Goal: Task Accomplishment & Management: Manage account settings

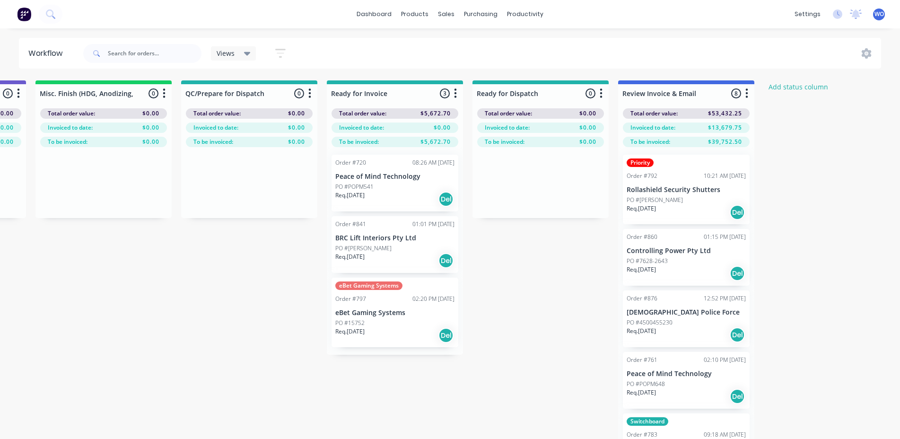
scroll to position [207, 0]
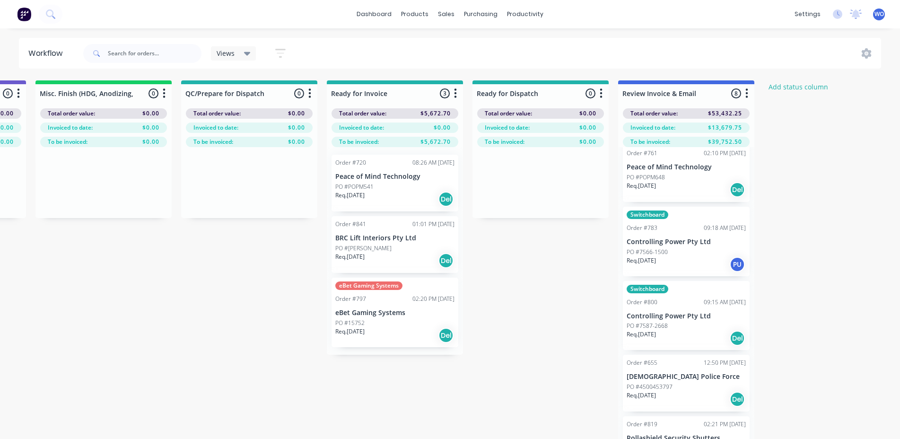
click at [25, 19] on img at bounding box center [24, 14] width 14 height 14
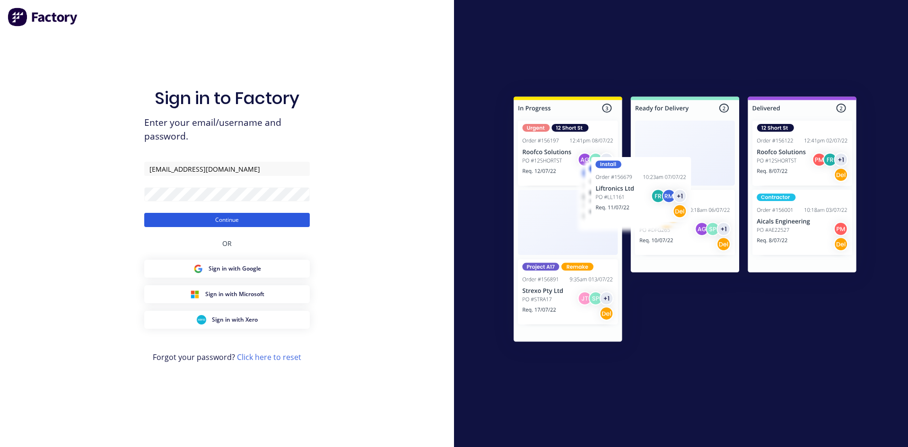
click at [272, 225] on button "Continue" at bounding box center [227, 220] width 166 height 14
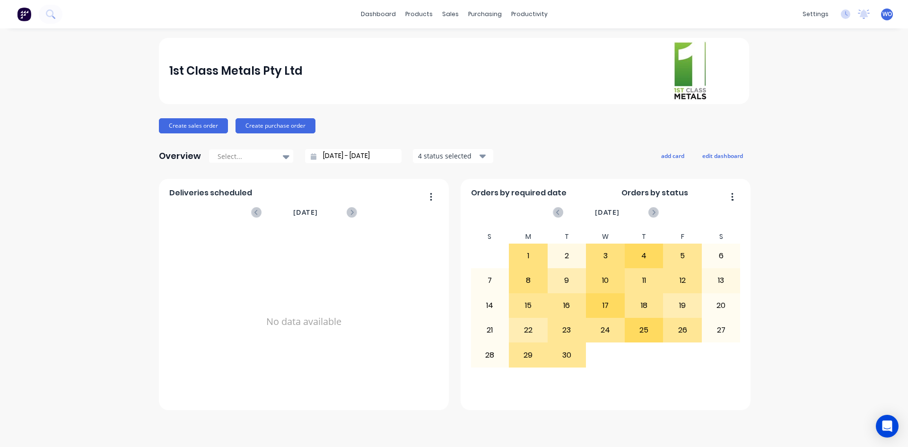
click at [22, 15] on img at bounding box center [24, 14] width 14 height 14
click at [540, 39] on link "Workflow" at bounding box center [565, 44] width 125 height 19
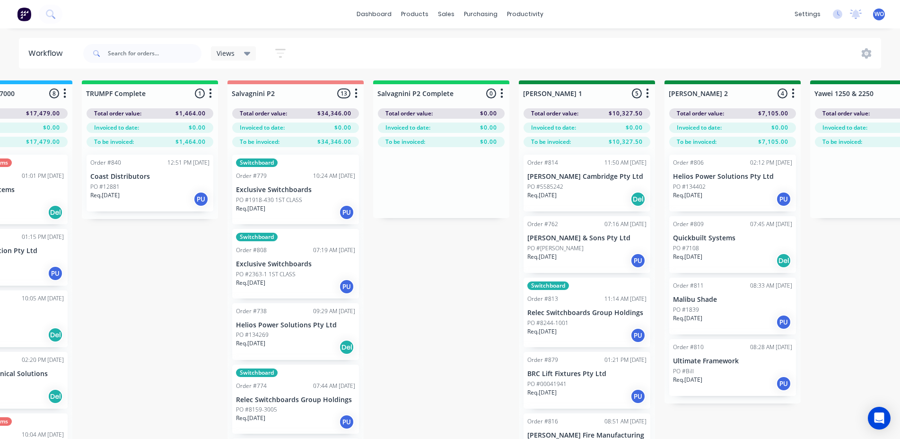
scroll to position [0, 1247]
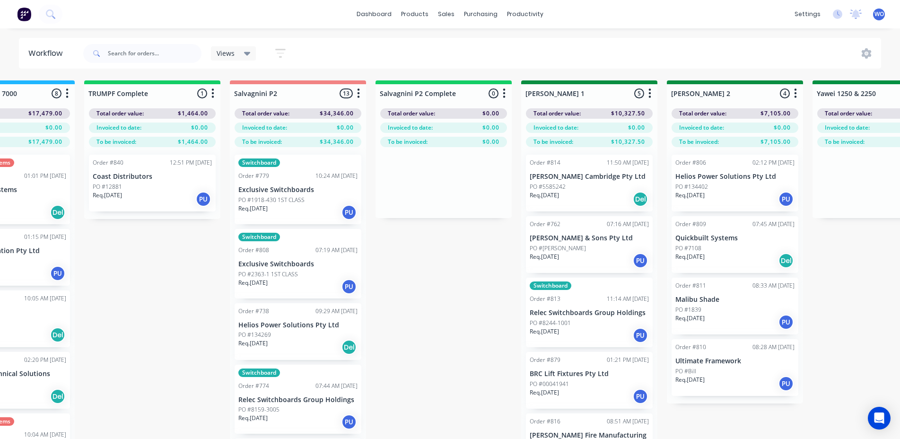
click at [139, 201] on div "Req. [DATE] PU" at bounding box center [152, 199] width 119 height 16
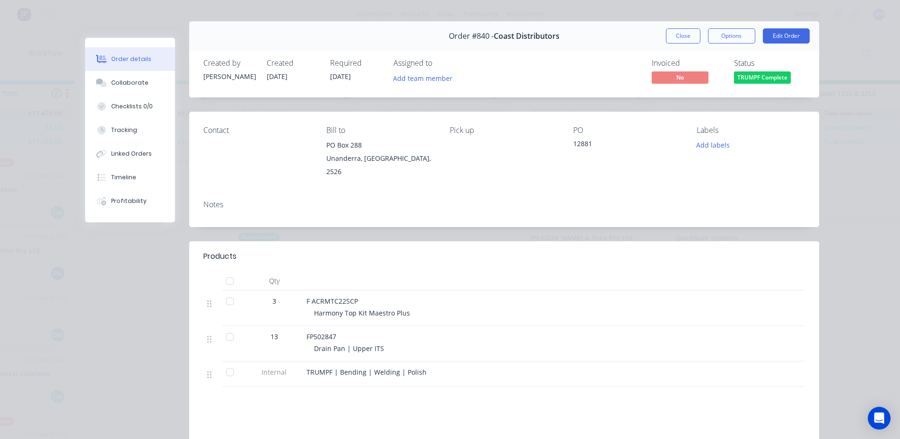
scroll to position [0, 0]
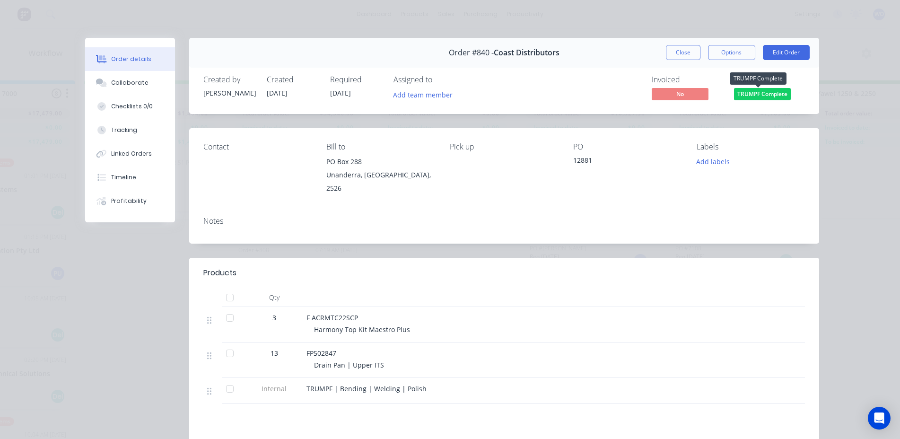
click at [771, 89] on span "TRUMPF Complete" at bounding box center [762, 94] width 57 height 12
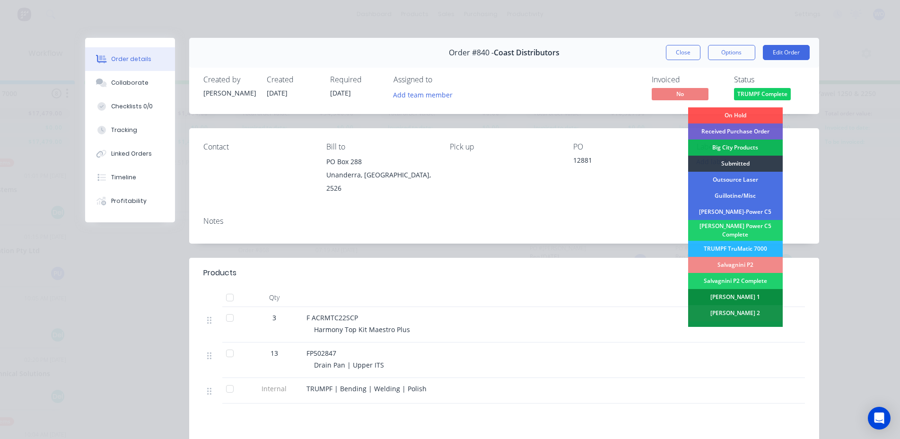
click at [727, 298] on div "[PERSON_NAME] 1" at bounding box center [735, 297] width 95 height 16
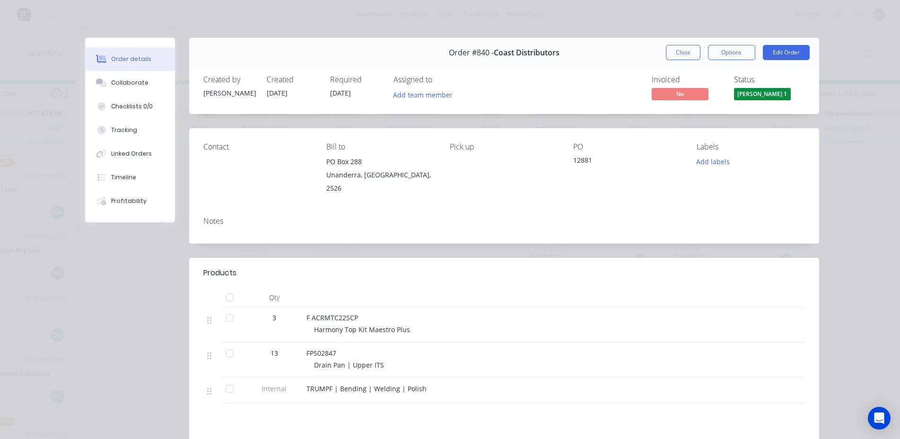
click at [673, 52] on button "Close" at bounding box center [683, 52] width 35 height 15
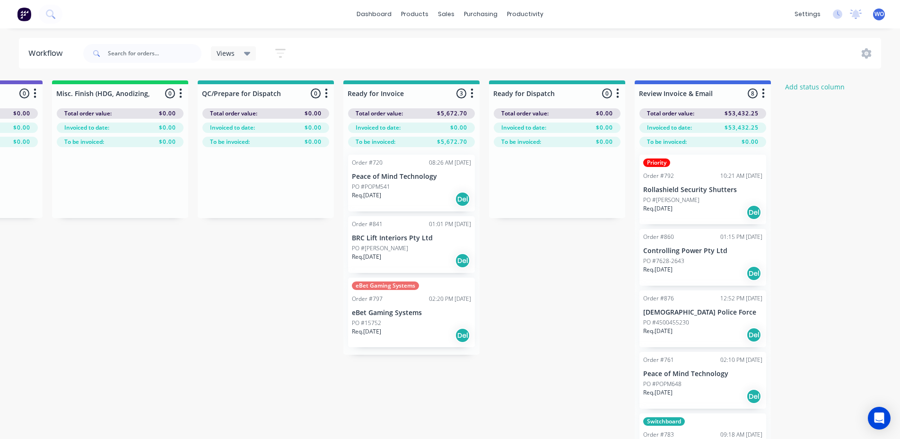
click at [20, 18] on img at bounding box center [24, 14] width 14 height 14
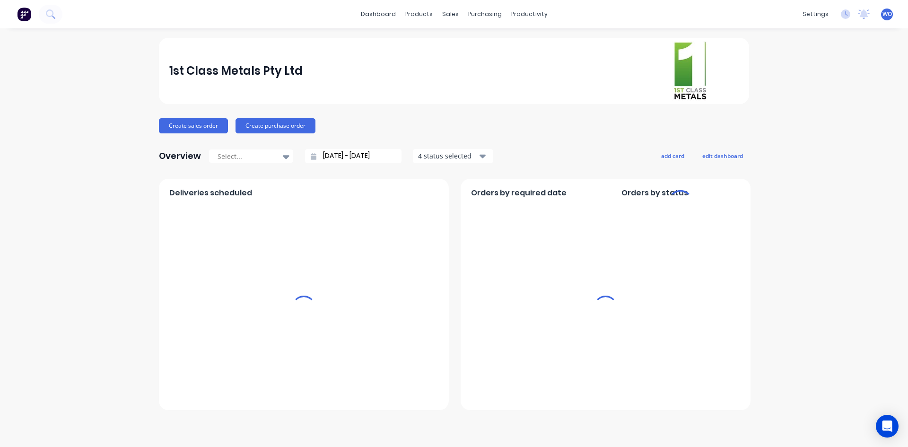
click at [67, 23] on div "Sales Orders" at bounding box center [47, 19] width 39 height 9
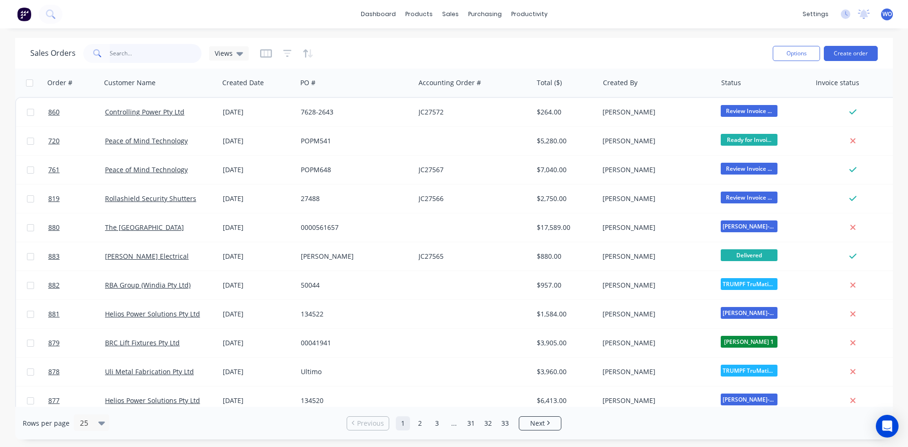
click at [123, 55] on input "text" at bounding box center [156, 53] width 92 height 19
type input "860"
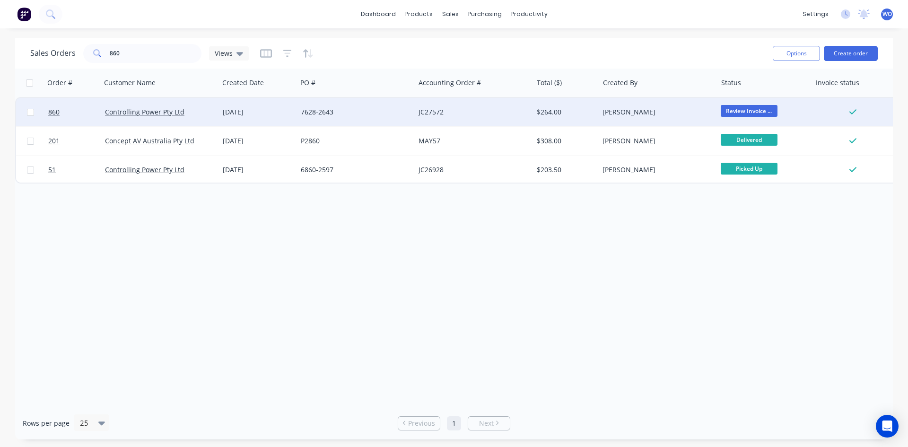
click at [204, 107] on div "Controlling Power Pty Ltd" at bounding box center [160, 112] width 118 height 28
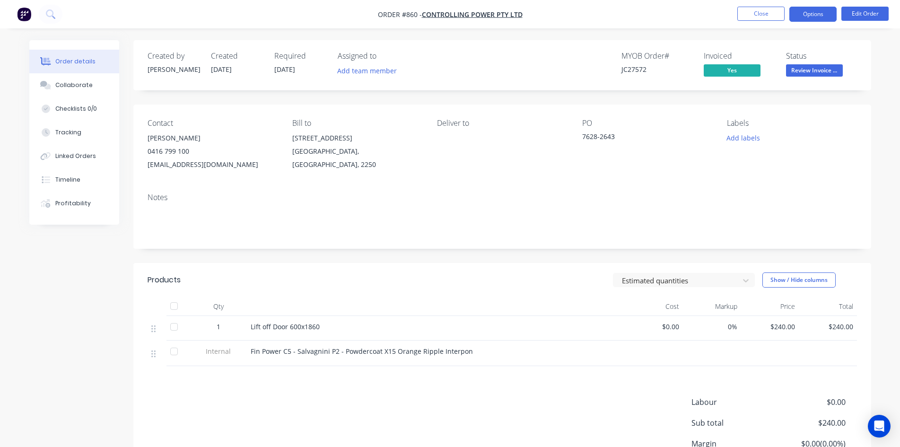
click at [831, 9] on button "Options" at bounding box center [813, 14] width 47 height 15
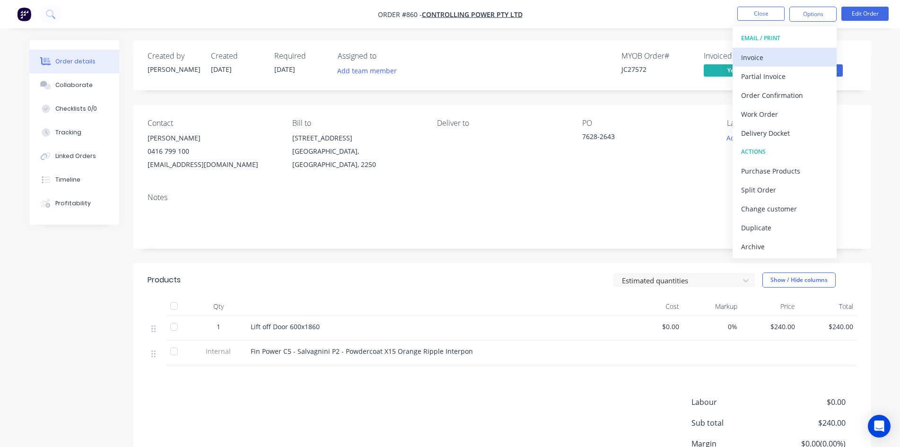
click at [744, 62] on div "Invoice" at bounding box center [784, 58] width 87 height 14
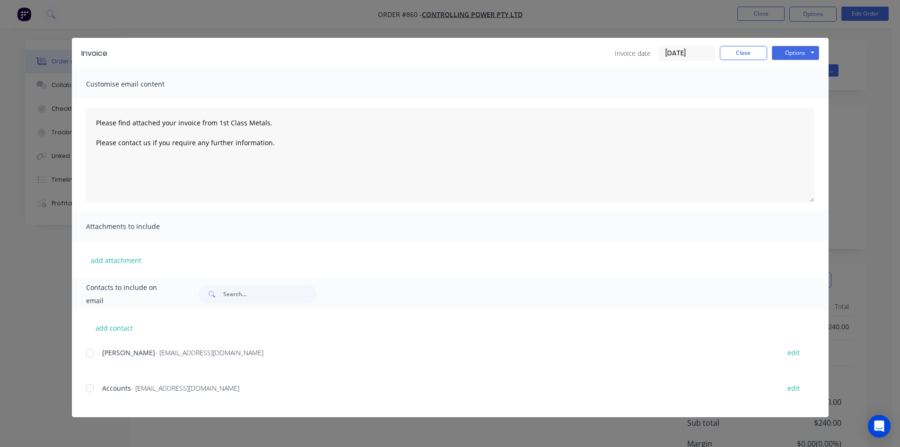
click at [88, 388] on div at bounding box center [89, 388] width 19 height 19
click at [799, 52] on button "Options" at bounding box center [795, 53] width 47 height 14
click at [806, 104] on button "Email" at bounding box center [802, 101] width 61 height 16
type textarea "Please find attached your invoice from 1st Class Metals. Please contact us if y…"
click at [728, 59] on button "Close" at bounding box center [743, 53] width 47 height 14
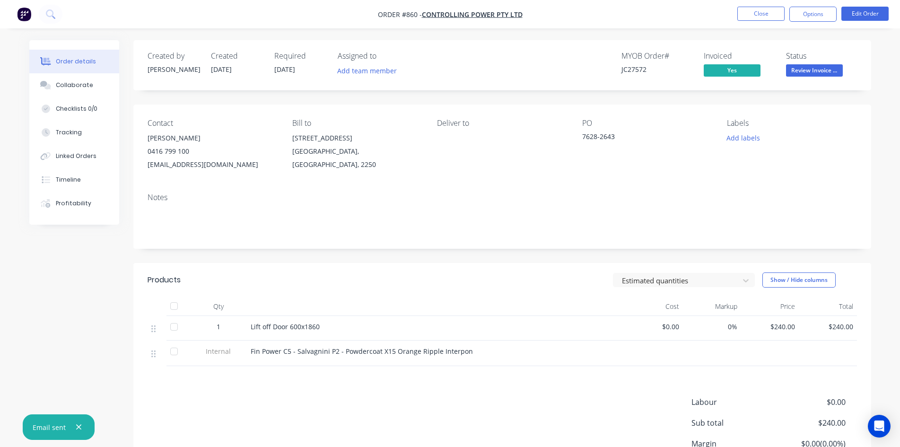
click at [819, 66] on span "Review Invoice ..." at bounding box center [814, 70] width 57 height 12
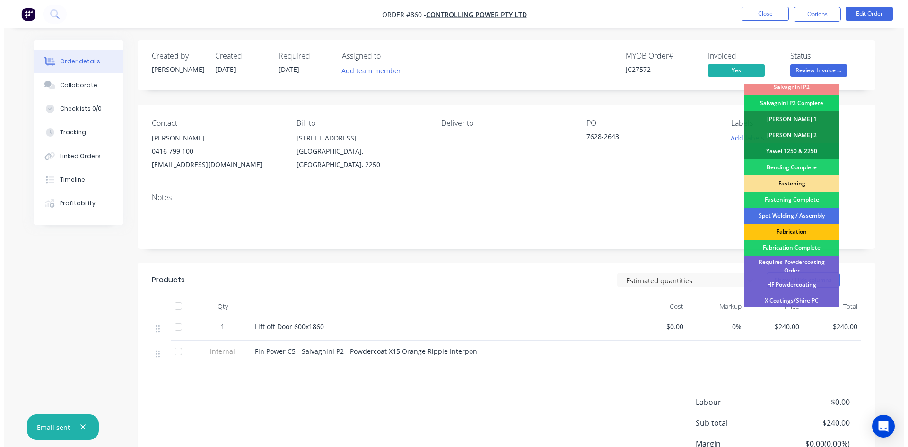
scroll to position [268, 0]
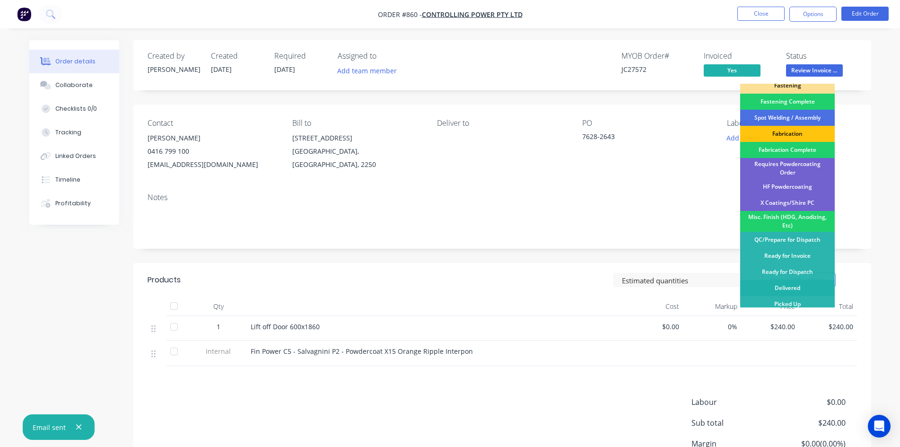
click at [787, 283] on div "Delivered" at bounding box center [787, 288] width 95 height 16
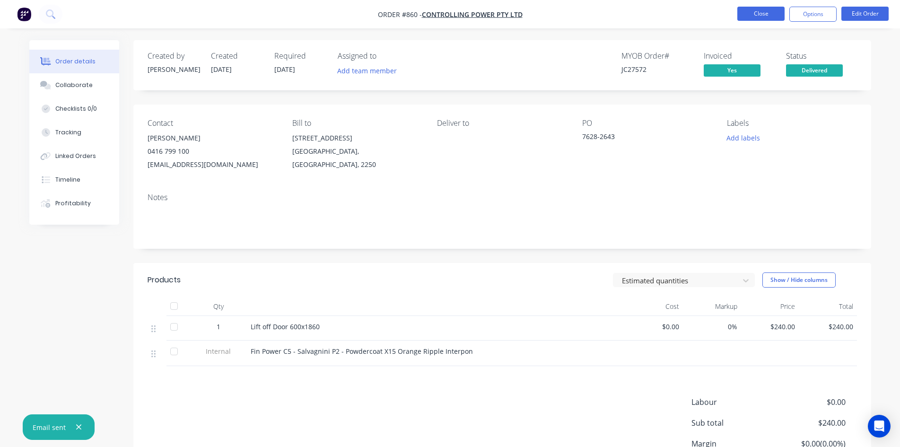
click at [761, 11] on button "Close" at bounding box center [761, 14] width 47 height 14
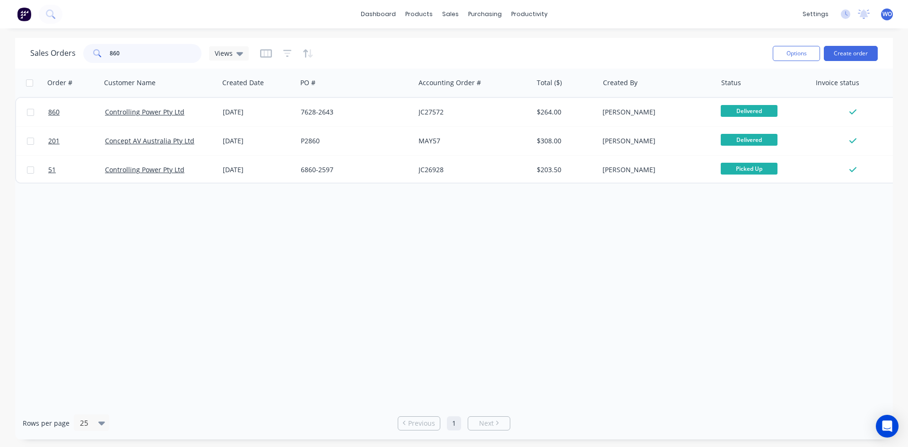
drag, startPoint x: 142, startPoint y: 53, endPoint x: 0, endPoint y: 45, distance: 142.6
click at [0, 45] on div "Sales Orders 860 Views Options Create order Order # Customer Name Created Date …" at bounding box center [454, 239] width 908 height 402
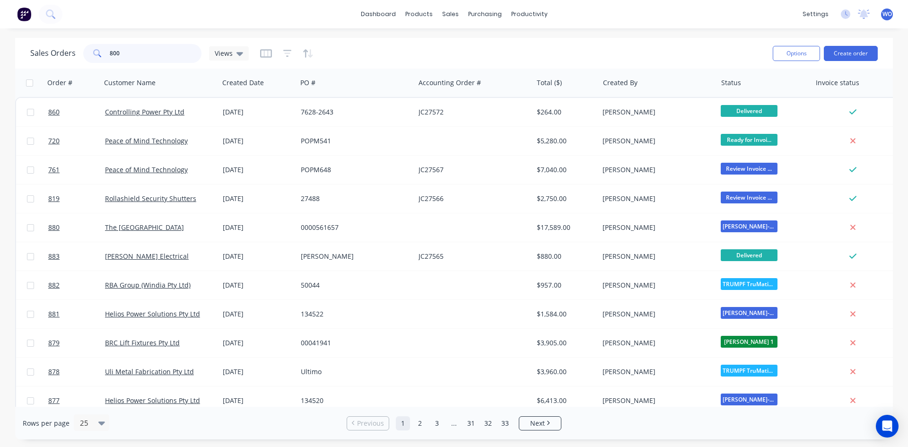
type input "800"
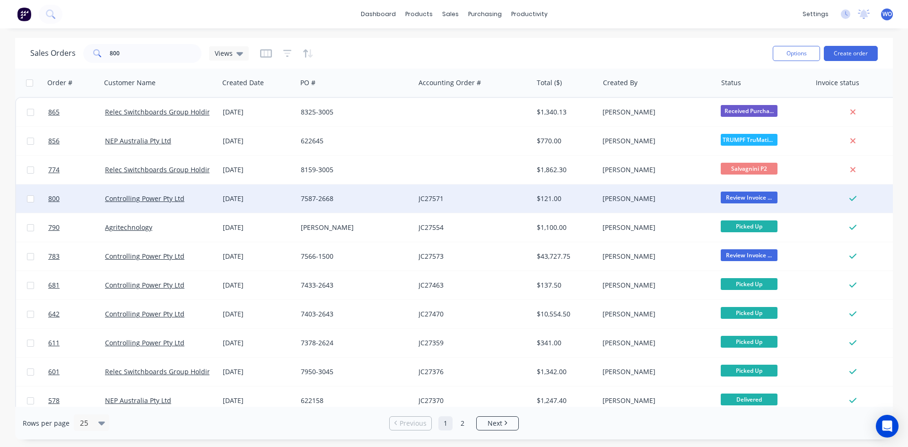
click at [307, 198] on div "7587-2668" at bounding box center [353, 198] width 105 height 9
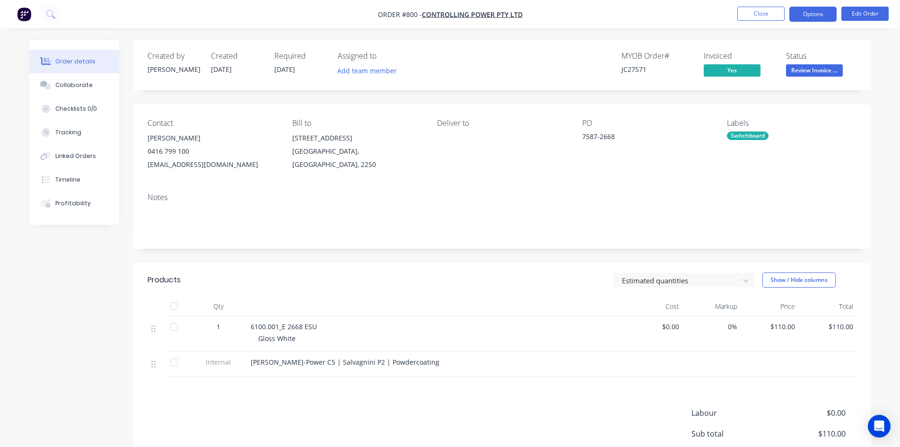
click at [826, 13] on button "Options" at bounding box center [813, 14] width 47 height 15
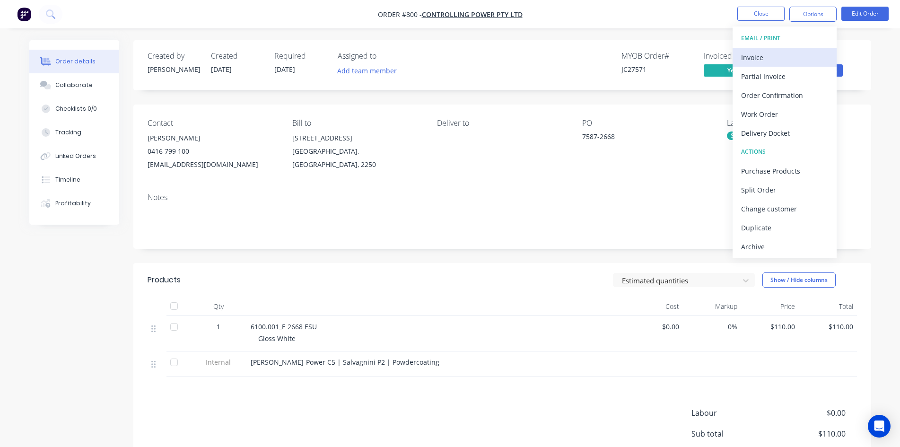
click at [776, 54] on div "Invoice" at bounding box center [784, 58] width 87 height 14
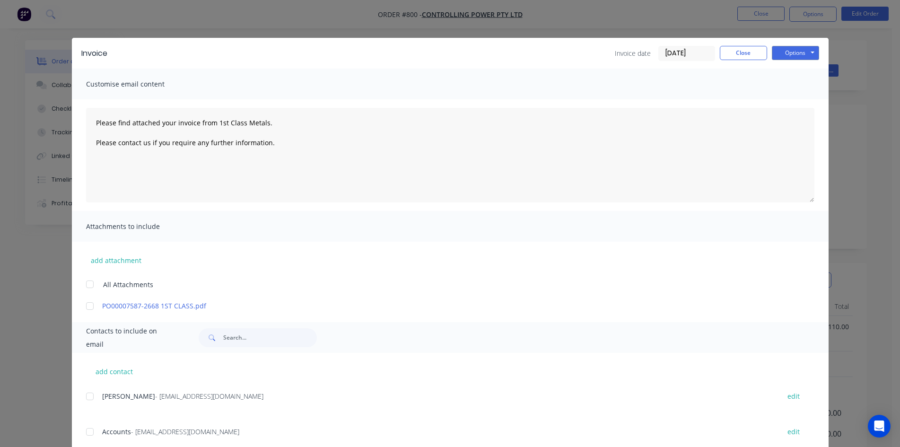
click at [85, 432] on div at bounding box center [89, 431] width 19 height 19
click at [805, 53] on button "Options" at bounding box center [795, 53] width 47 height 14
click at [806, 104] on button "Email" at bounding box center [802, 101] width 61 height 16
type textarea "Please find attached your invoice from 1st Class Metals. Please contact us if y…"
click at [742, 53] on button "Close" at bounding box center [743, 53] width 47 height 14
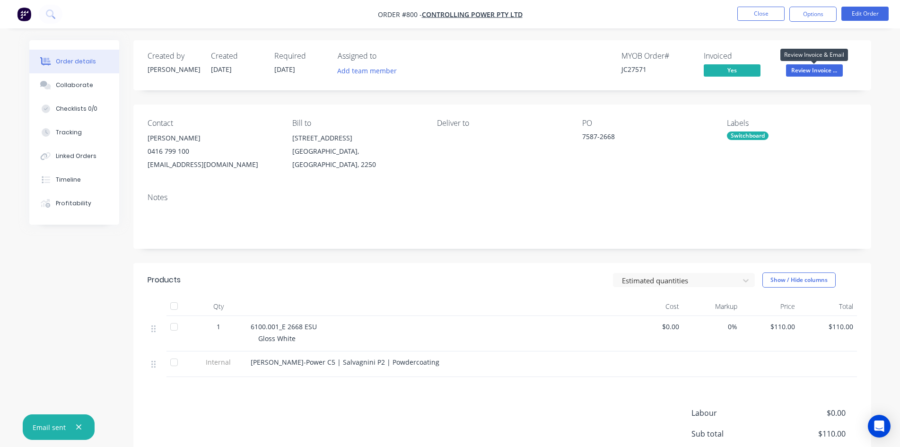
click at [811, 68] on span "Review Invoice ..." at bounding box center [814, 70] width 57 height 12
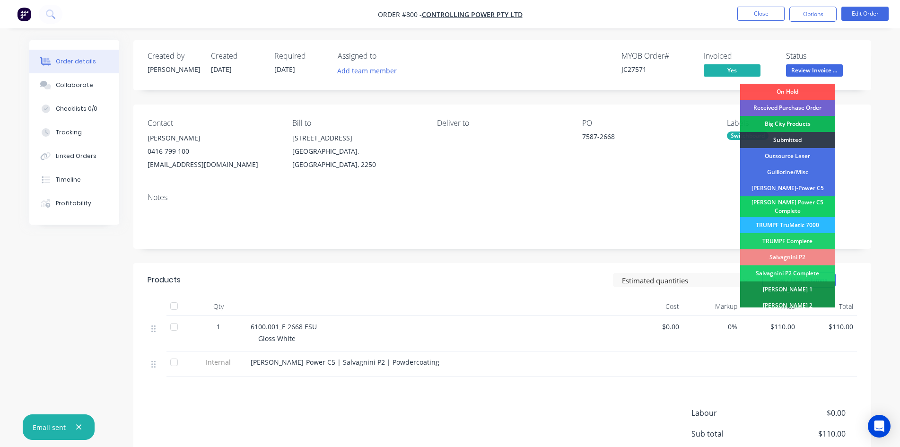
scroll to position [268, 0]
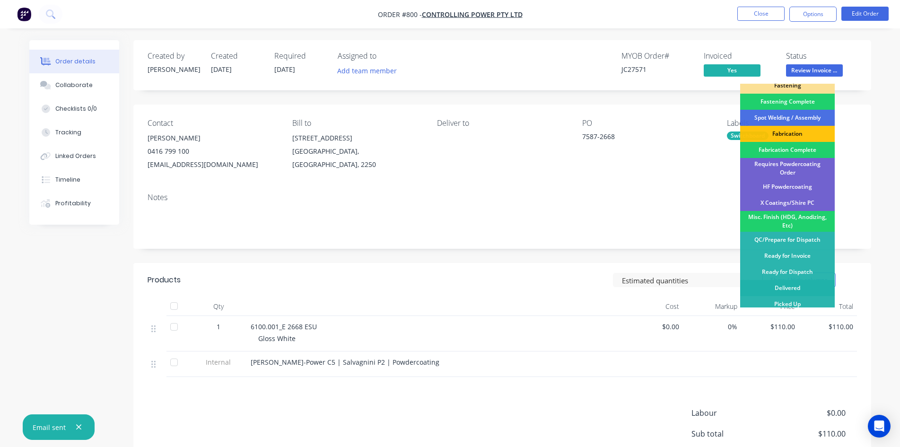
click at [779, 284] on div "Delivered" at bounding box center [787, 288] width 95 height 16
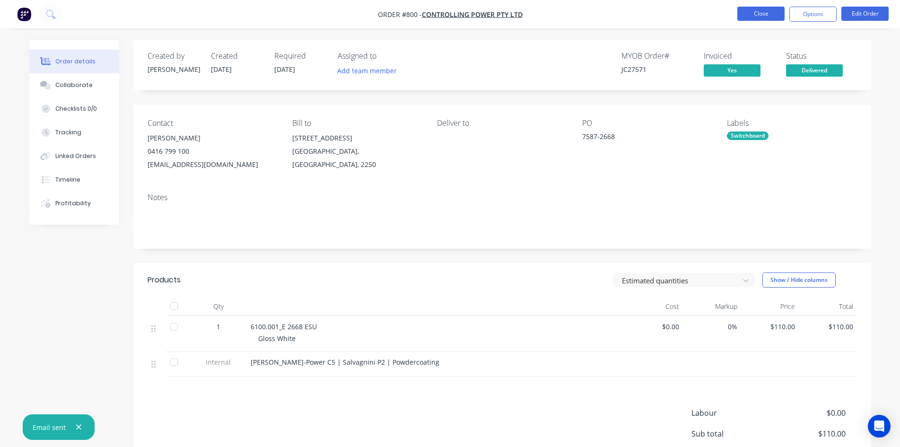
click at [772, 14] on button "Close" at bounding box center [761, 14] width 47 height 14
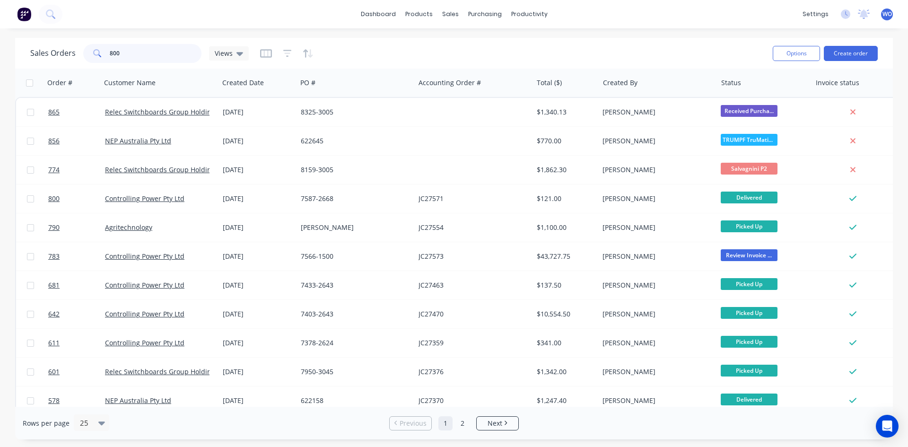
drag, startPoint x: 134, startPoint y: 60, endPoint x: 52, endPoint y: 46, distance: 83.5
click at [52, 46] on div "Sales Orders 800 Views" at bounding box center [139, 53] width 219 height 19
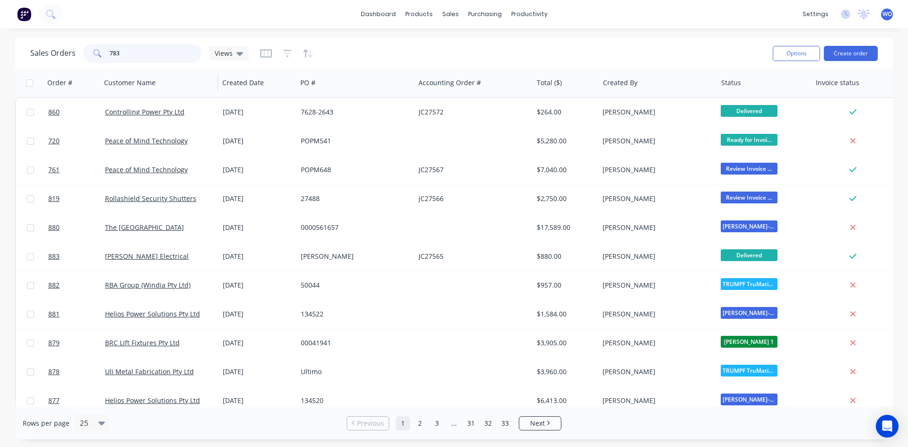
type input "783"
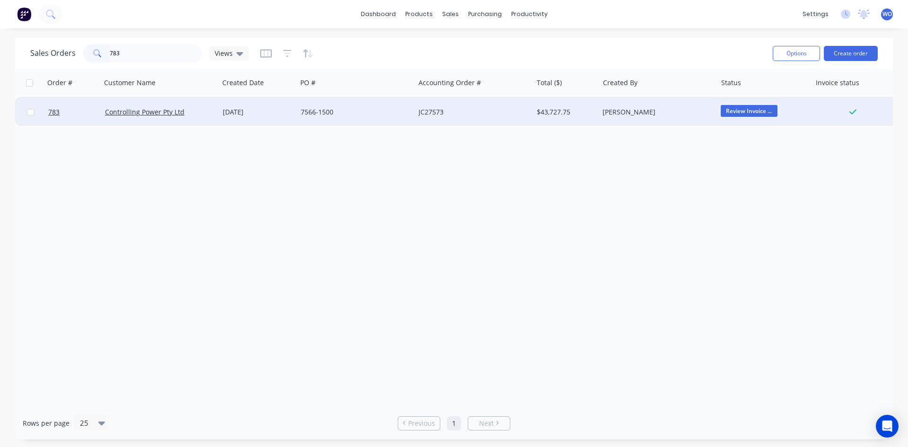
click at [575, 107] on div "$43,727.75" at bounding box center [566, 112] width 66 height 28
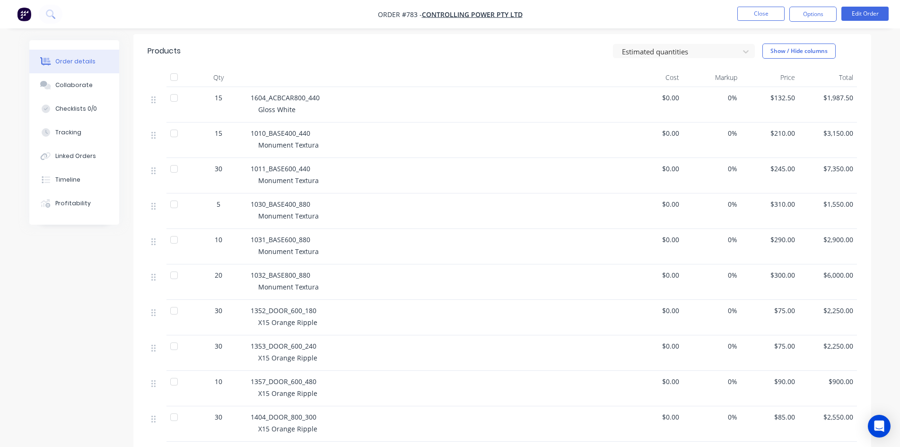
scroll to position [237, 0]
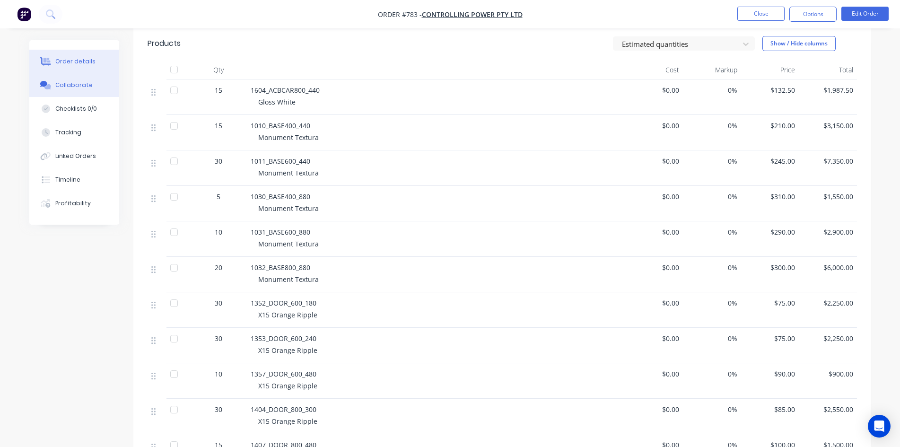
click at [47, 91] on button "Collaborate" at bounding box center [74, 85] width 90 height 24
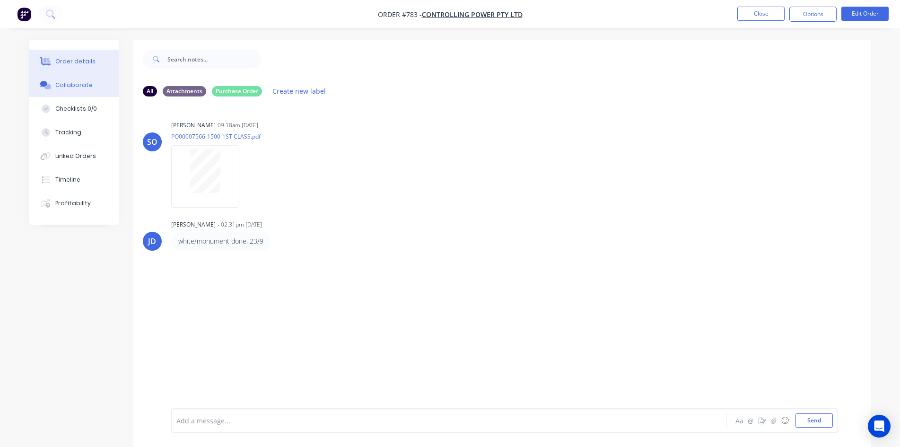
click at [88, 60] on div "Order details" at bounding box center [75, 61] width 40 height 9
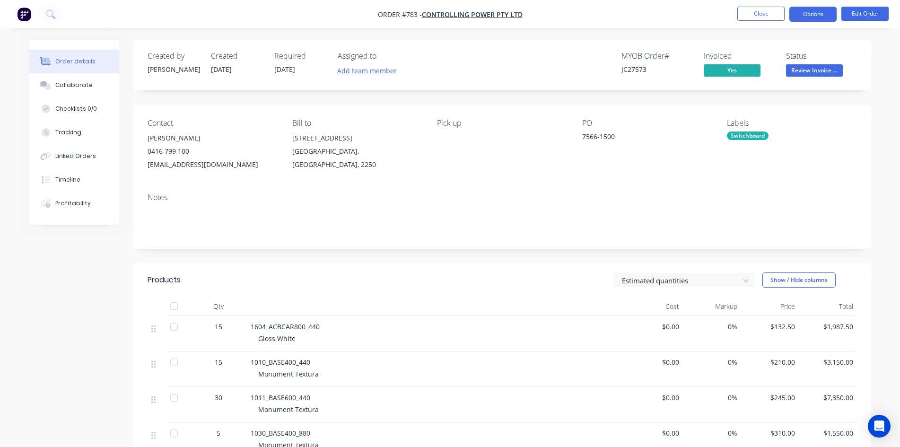
click at [809, 18] on button "Options" at bounding box center [813, 14] width 47 height 15
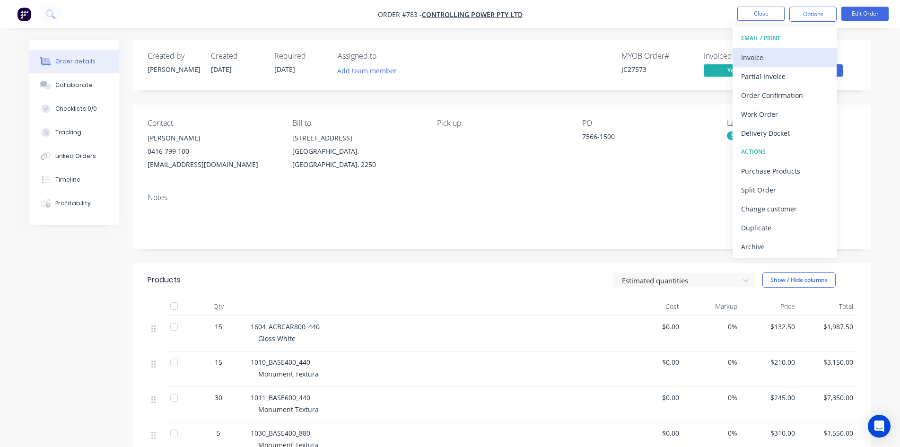
click at [765, 52] on div "Invoice" at bounding box center [784, 58] width 87 height 14
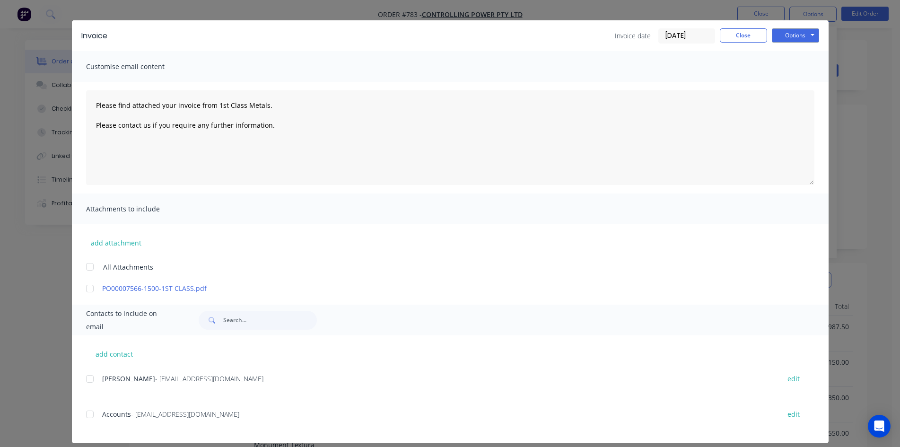
scroll to position [27, 0]
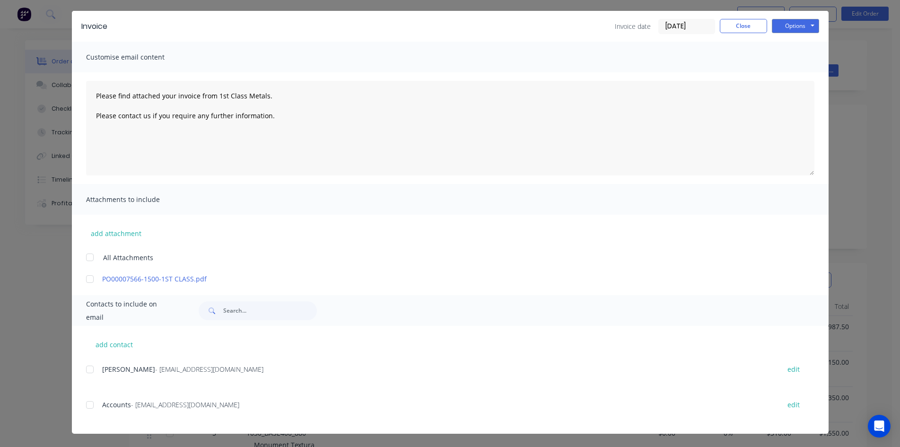
click at [84, 406] on div at bounding box center [89, 404] width 19 height 19
click at [807, 26] on button "Options" at bounding box center [795, 26] width 47 height 14
click at [793, 76] on button "Email" at bounding box center [802, 74] width 61 height 16
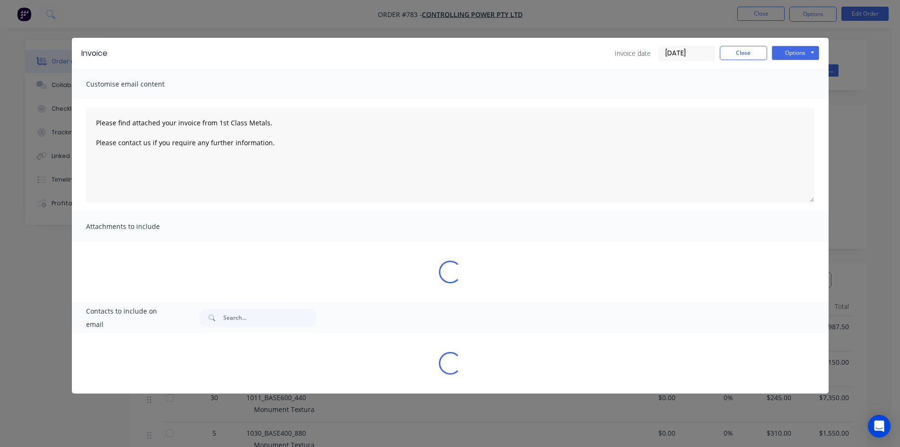
scroll to position [0, 0]
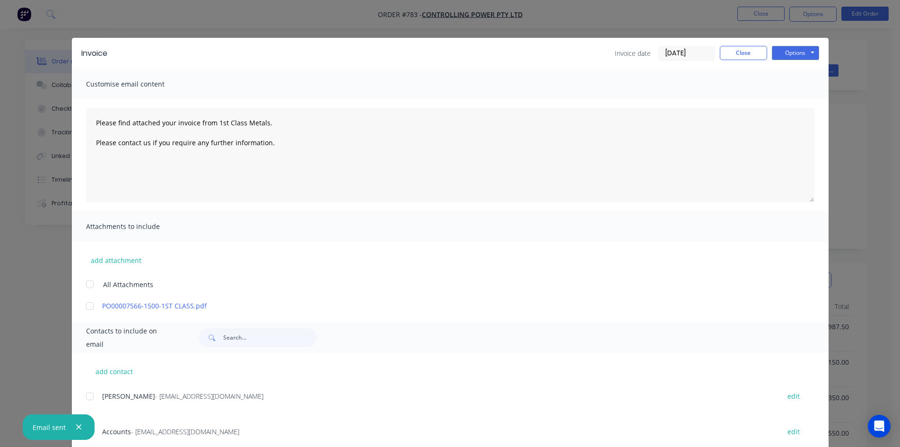
type textarea "Please find attached your invoice from 1st Class Metals. Please contact us if y…"
click at [736, 48] on button "Close" at bounding box center [743, 53] width 47 height 14
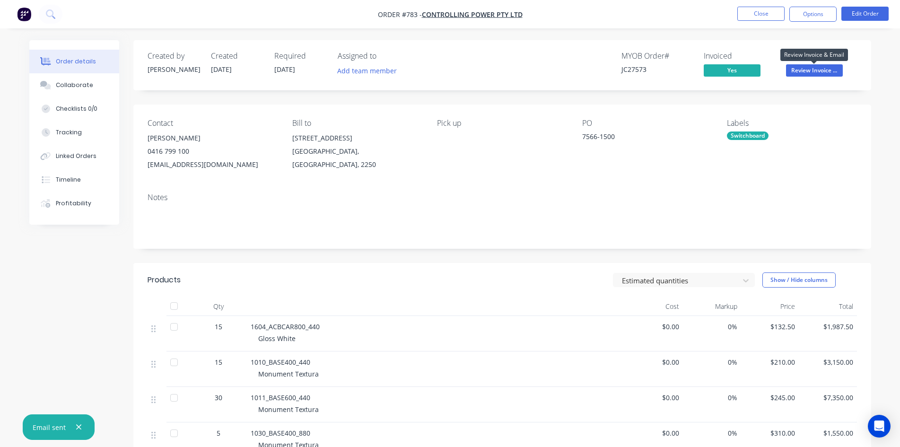
click at [799, 67] on span "Review Invoice ..." at bounding box center [814, 70] width 57 height 12
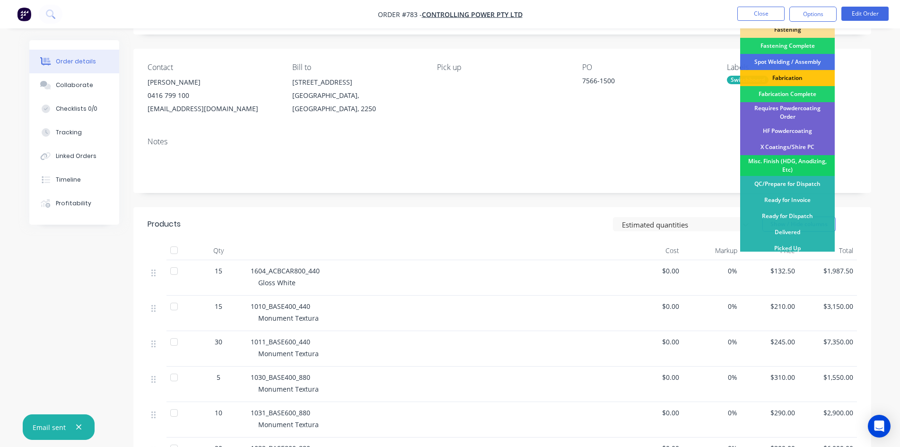
scroll to position [142, 0]
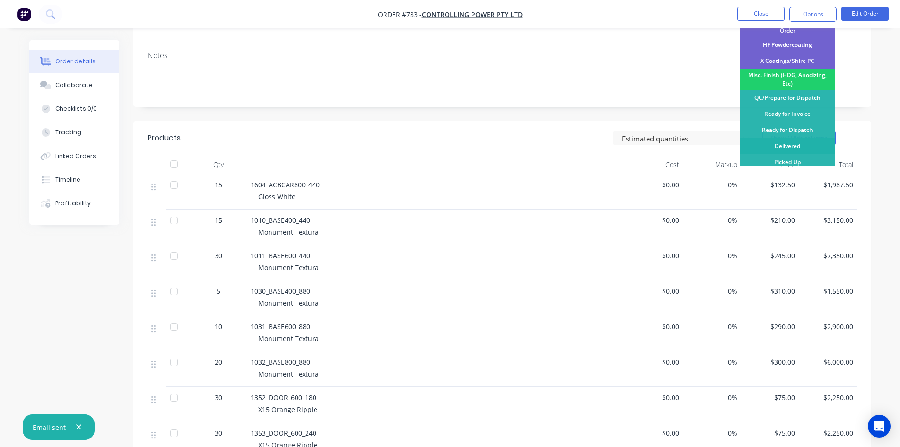
click at [784, 143] on div "Delivered" at bounding box center [787, 146] width 95 height 16
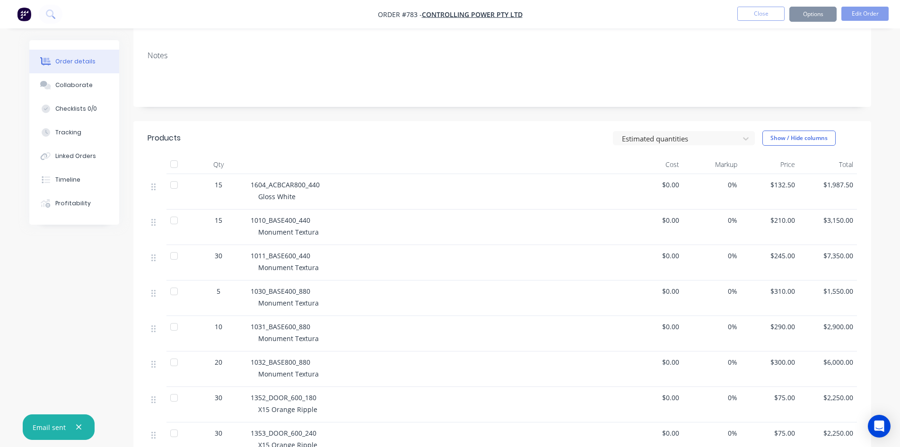
scroll to position [0, 0]
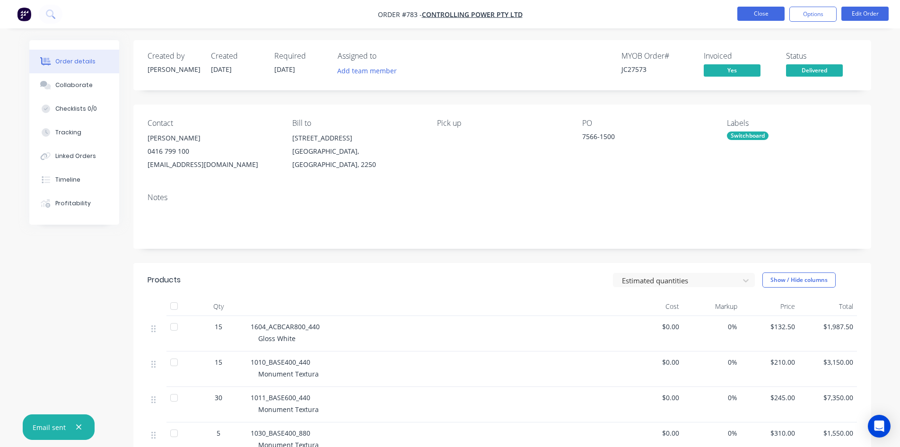
click at [760, 20] on button "Close" at bounding box center [761, 14] width 47 height 14
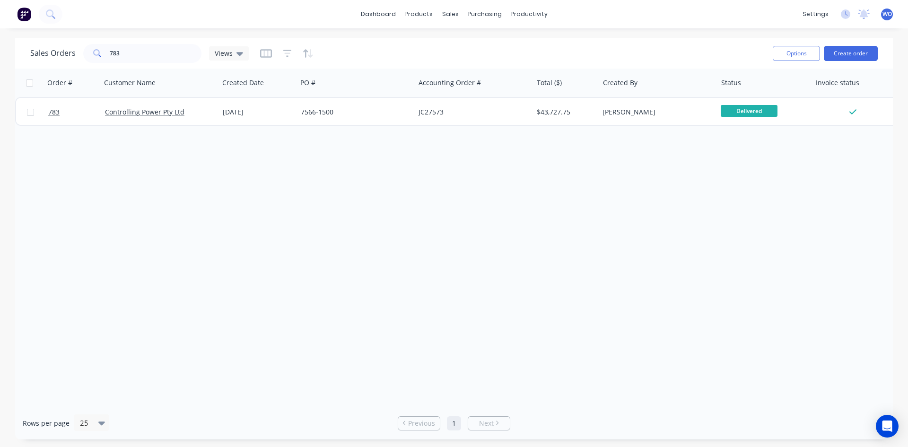
click at [27, 13] on img at bounding box center [24, 14] width 14 height 14
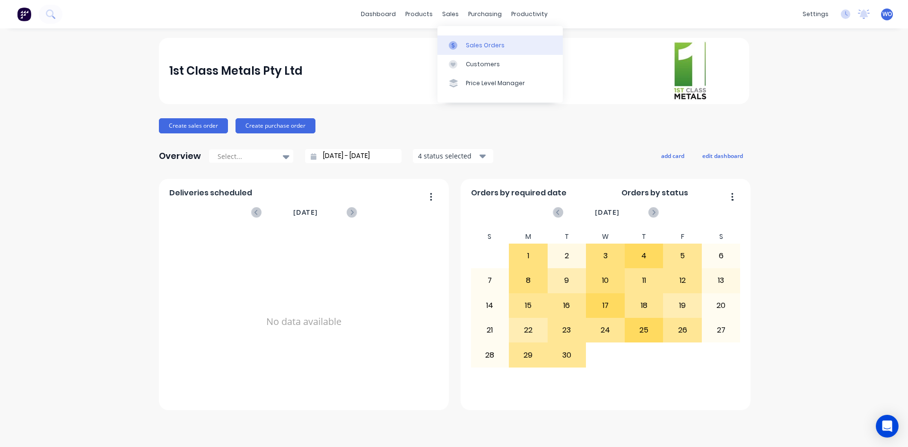
click at [457, 52] on link "Sales Orders" at bounding box center [500, 44] width 125 height 19
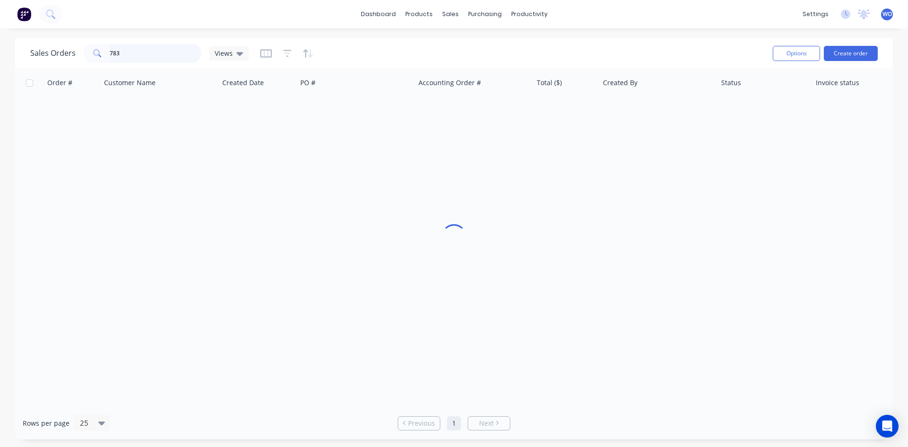
click at [170, 57] on input "783" at bounding box center [156, 53] width 92 height 19
type input "7"
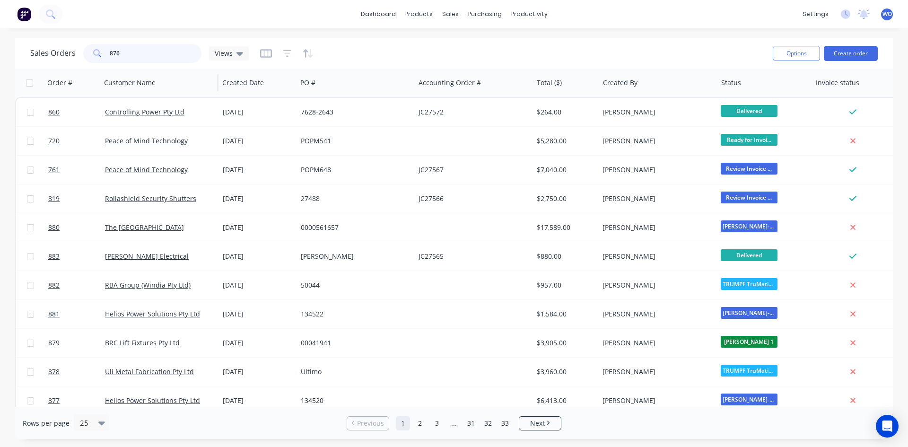
type input "876"
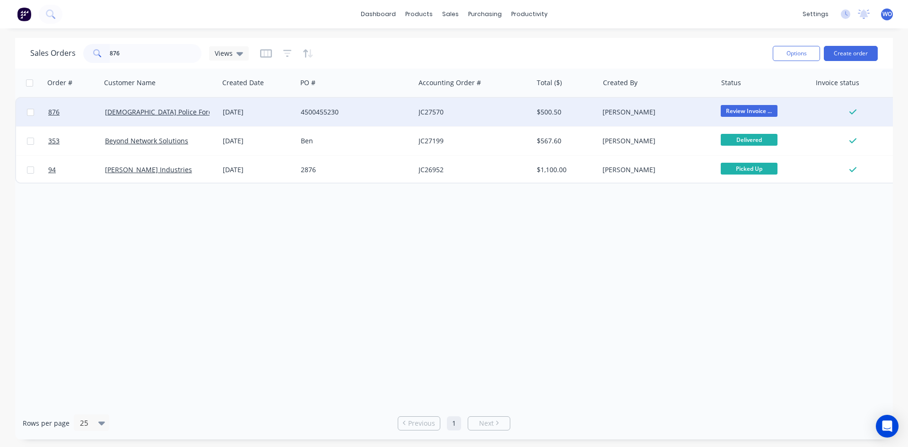
click at [237, 106] on div "[DATE]" at bounding box center [258, 112] width 78 height 28
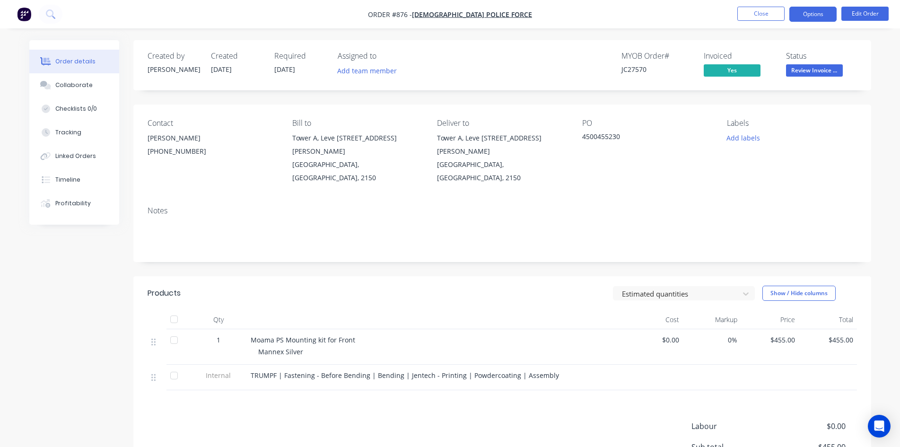
click at [809, 18] on button "Options" at bounding box center [813, 14] width 47 height 15
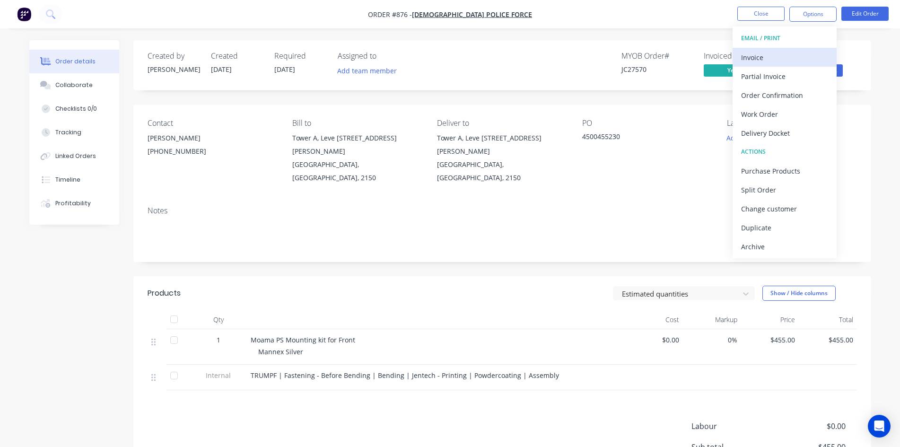
click at [756, 56] on div "Invoice" at bounding box center [784, 58] width 87 height 14
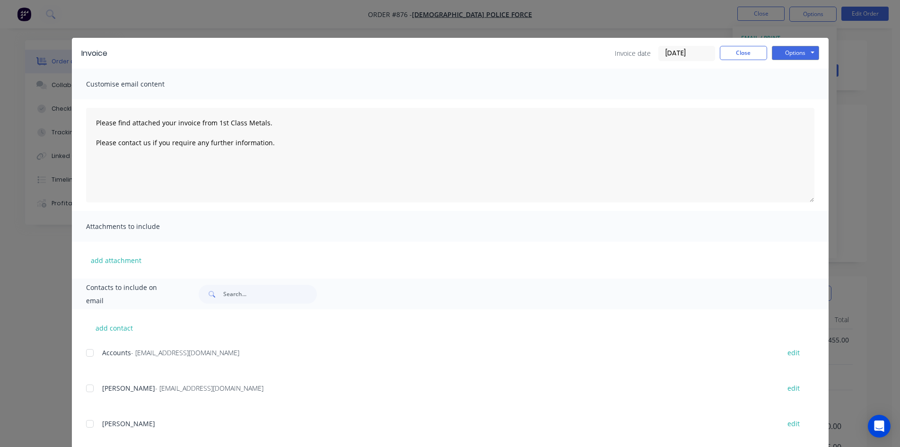
scroll to position [19, 0]
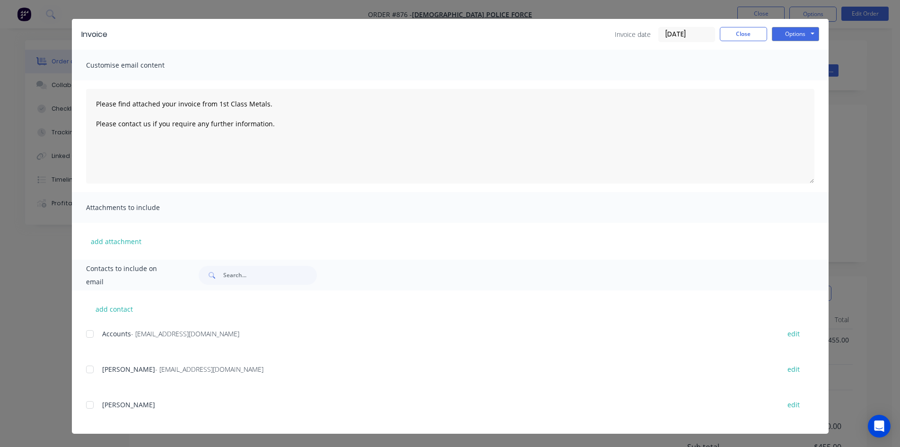
click at [89, 331] on div at bounding box center [89, 334] width 19 height 19
click at [787, 36] on button "Options" at bounding box center [795, 34] width 47 height 14
click at [800, 87] on button "Email" at bounding box center [802, 82] width 61 height 16
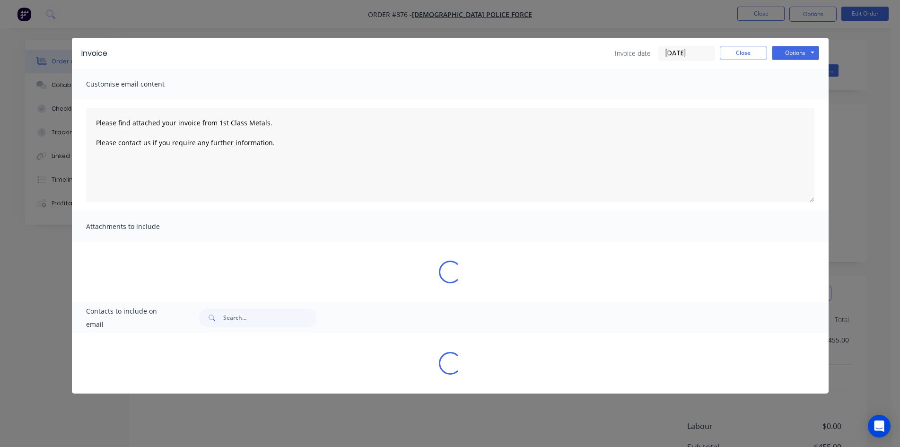
scroll to position [0, 0]
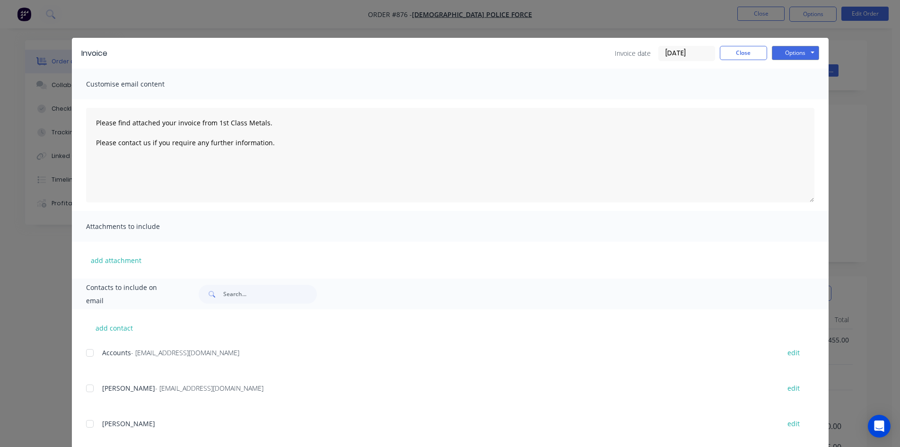
type textarea "Please find attached your invoice from 1st Class Metals. Please contact us if y…"
click at [737, 53] on button "Close" at bounding box center [743, 53] width 47 height 14
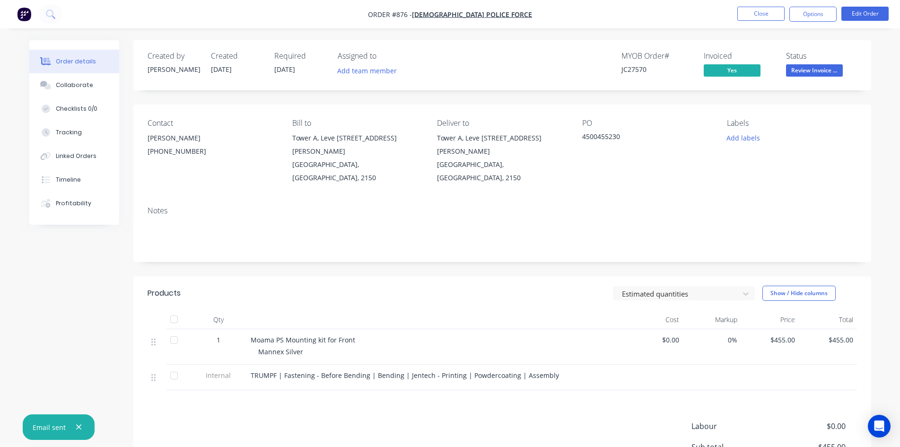
click at [815, 70] on span "Review Invoice ..." at bounding box center [814, 70] width 57 height 12
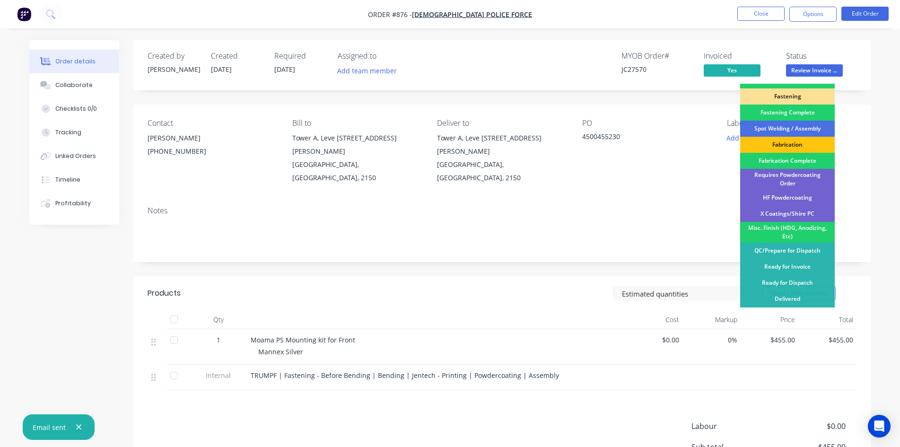
scroll to position [268, 0]
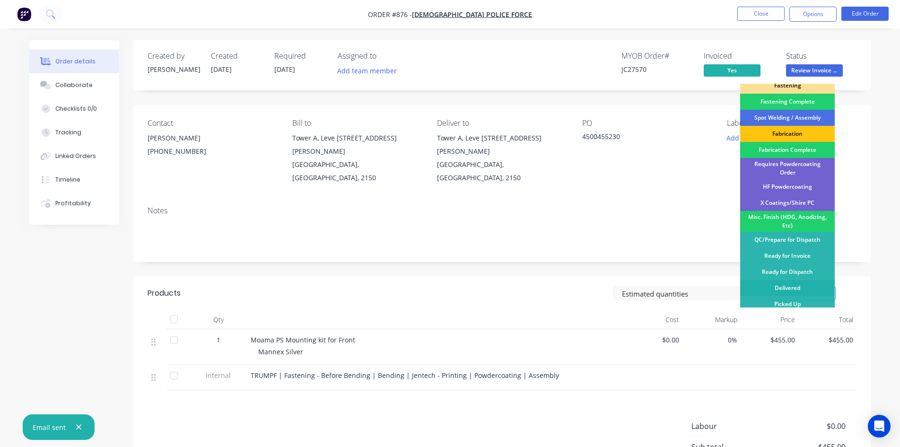
click at [781, 282] on div "Delivered" at bounding box center [787, 288] width 95 height 16
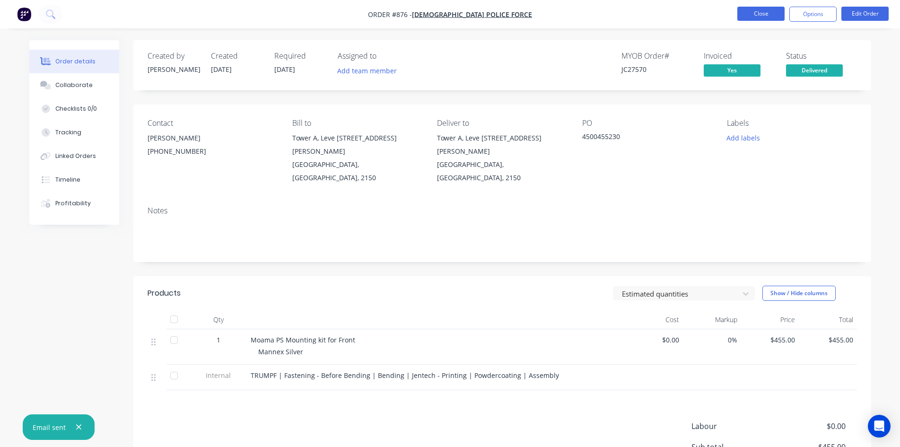
click at [763, 9] on button "Close" at bounding box center [761, 14] width 47 height 14
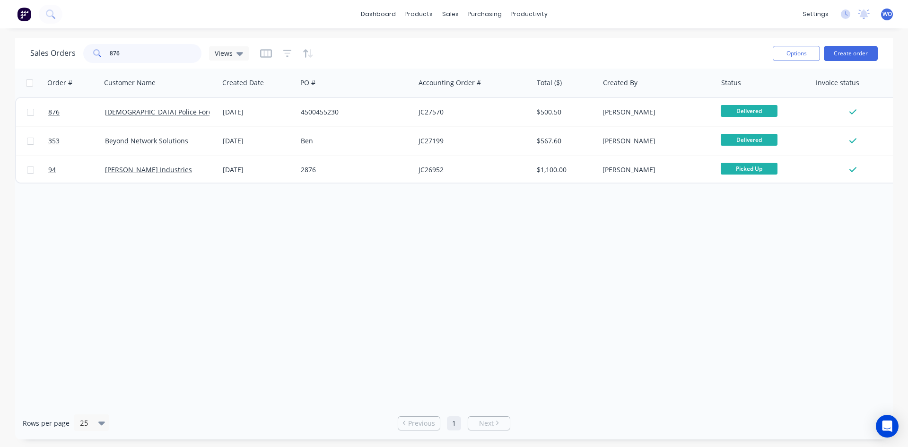
drag, startPoint x: 141, startPoint y: 53, endPoint x: 0, endPoint y: 47, distance: 141.1
click at [0, 47] on div "Sales Orders 876 Views Options Create order Order # Customer Name Created Date …" at bounding box center [454, 239] width 908 height 402
type input "655"
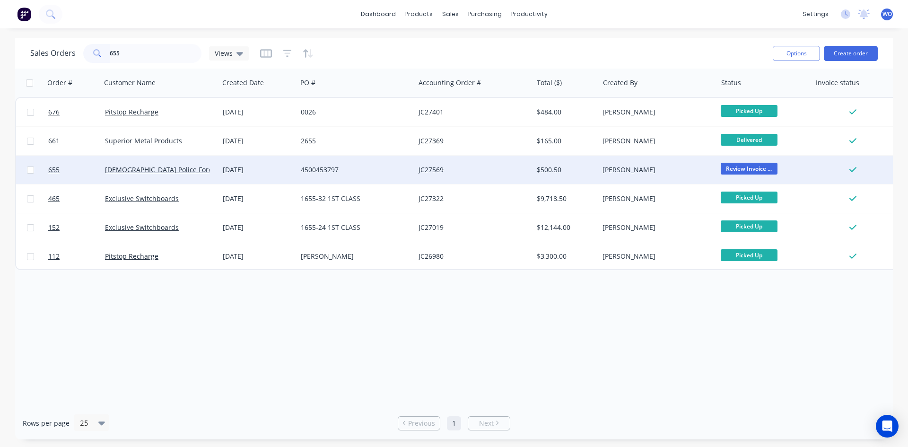
click at [202, 167] on div "[DEMOGRAPHIC_DATA] Police Force" at bounding box center [157, 169] width 105 height 9
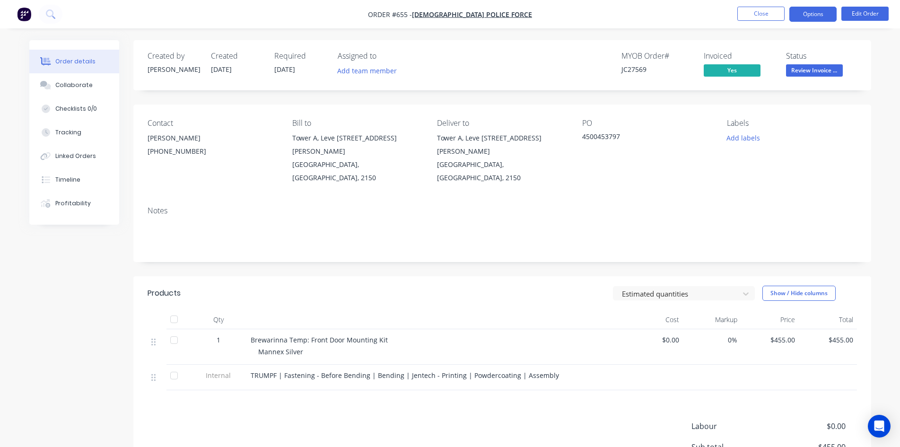
click at [809, 12] on button "Options" at bounding box center [813, 14] width 47 height 15
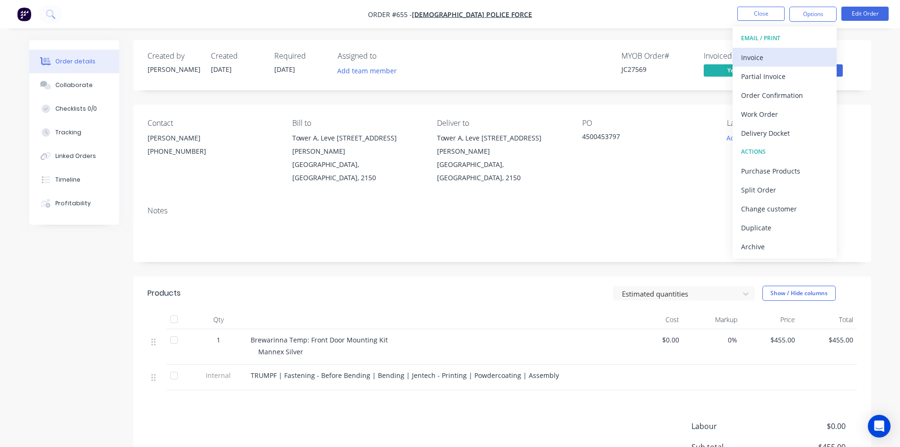
click at [766, 58] on div "Invoice" at bounding box center [784, 58] width 87 height 14
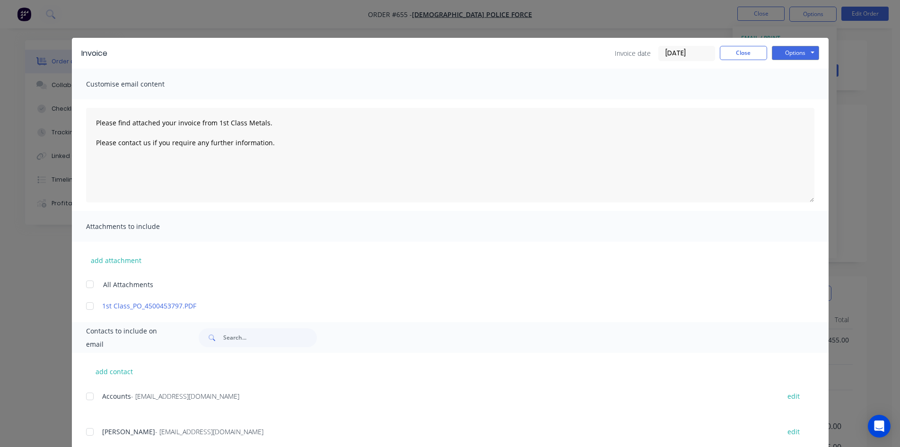
click at [87, 395] on div at bounding box center [89, 396] width 19 height 19
click at [785, 53] on button "Options" at bounding box center [795, 53] width 47 height 14
click at [807, 97] on button "Email" at bounding box center [802, 101] width 61 height 16
type textarea "Please find attached your invoice from 1st Class Metals. Please contact us if y…"
click at [726, 55] on button "Close" at bounding box center [743, 53] width 47 height 14
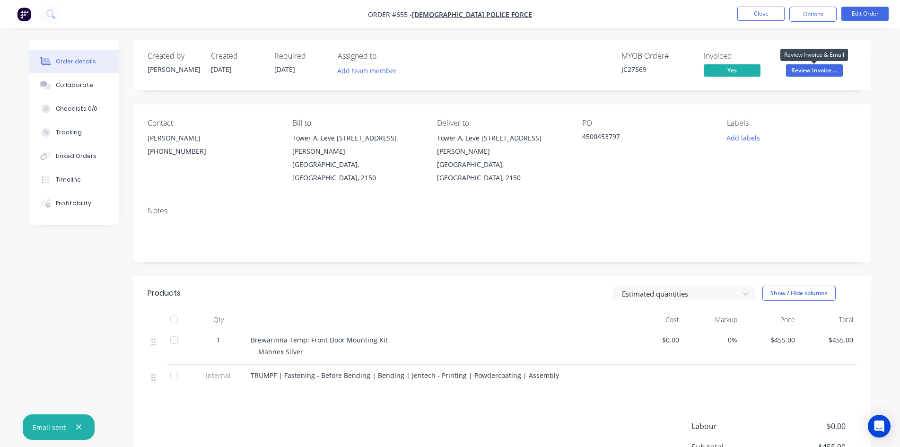
click at [801, 72] on span "Review Invoice ..." at bounding box center [814, 70] width 57 height 12
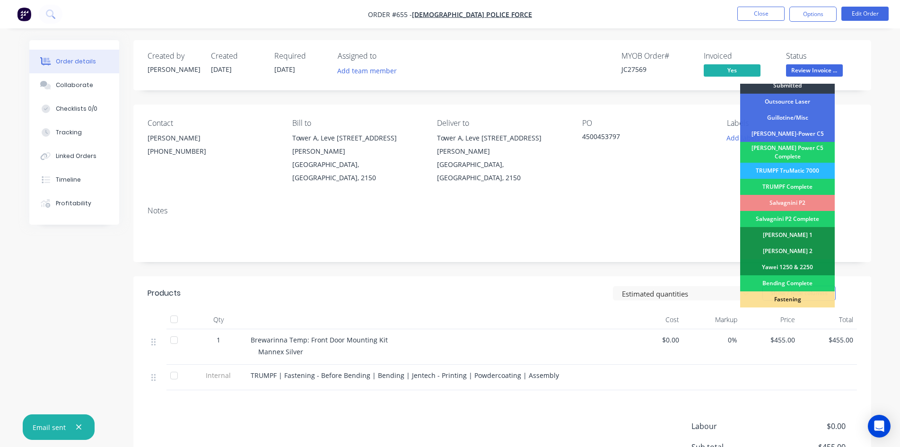
scroll to position [268, 0]
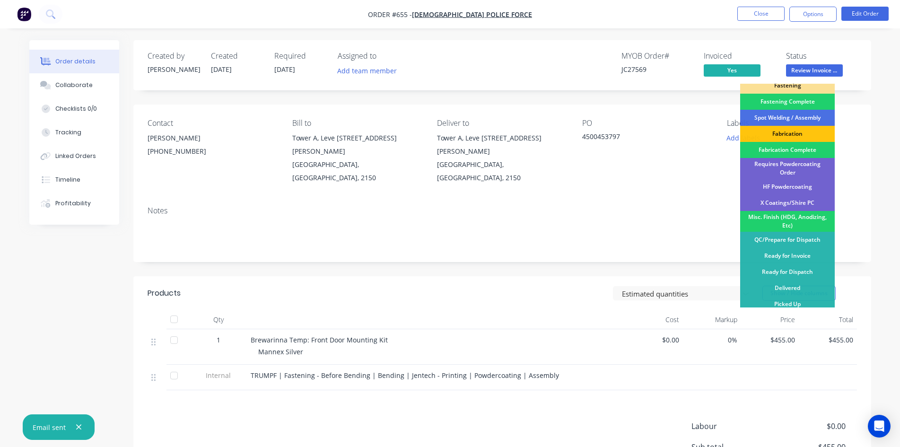
click at [797, 280] on div "Delivered" at bounding box center [787, 288] width 95 height 16
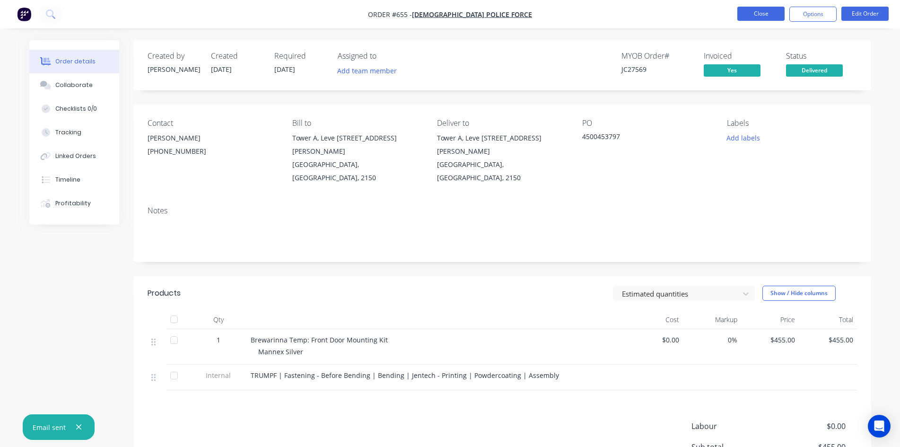
click at [760, 13] on button "Close" at bounding box center [761, 14] width 47 height 14
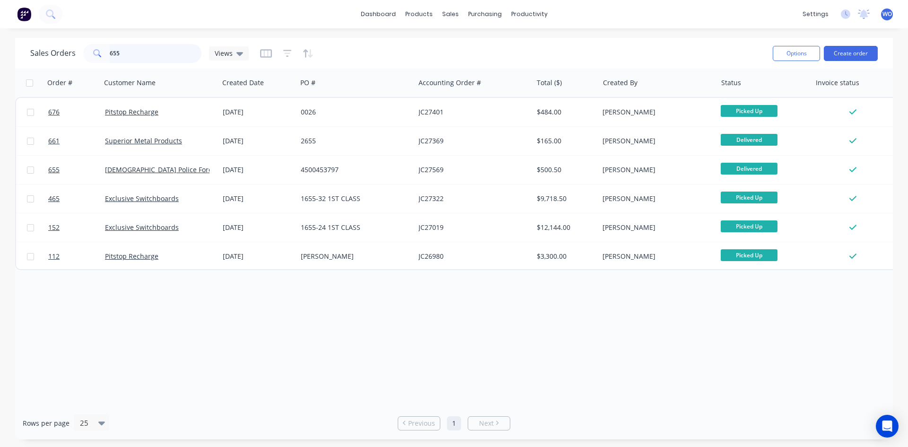
click at [0, 52] on div "Sales Orders 655 Views Options Create order Order # Customer Name Created Date …" at bounding box center [454, 239] width 908 height 402
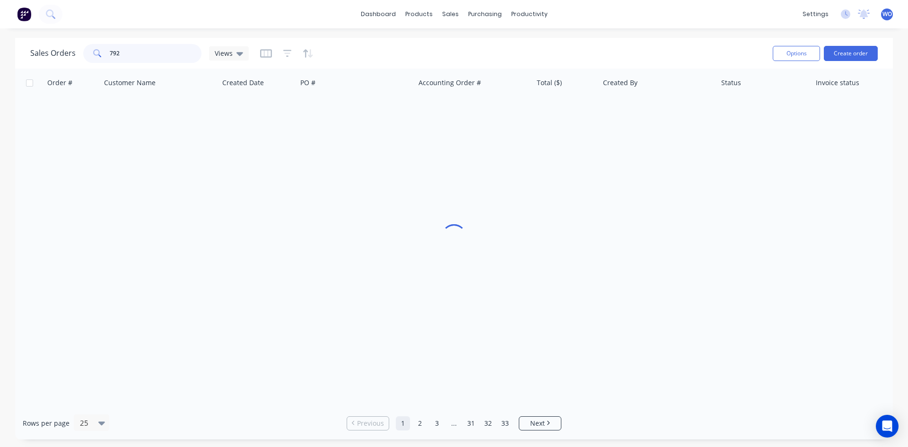
type input "792"
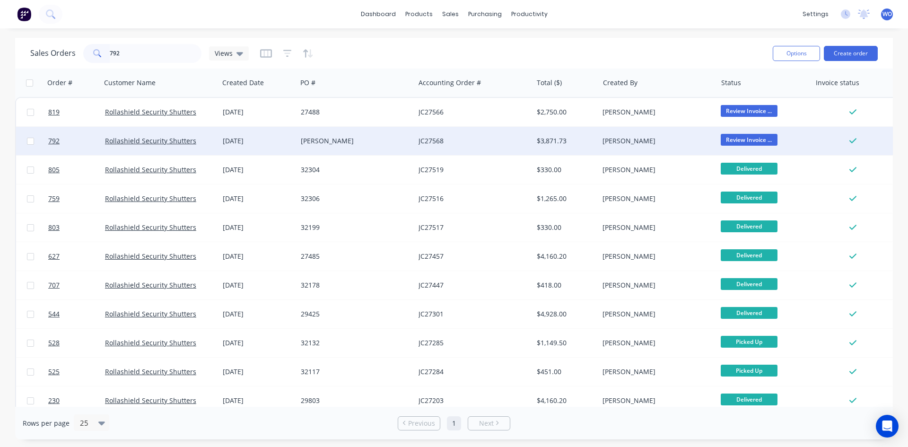
click at [277, 141] on div "[DATE]" at bounding box center [258, 140] width 70 height 9
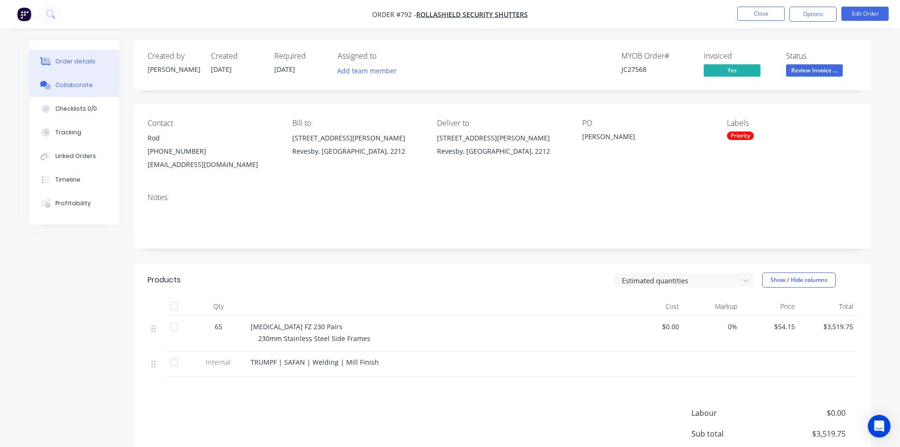
click at [80, 83] on div "Collaborate" at bounding box center [73, 85] width 37 height 9
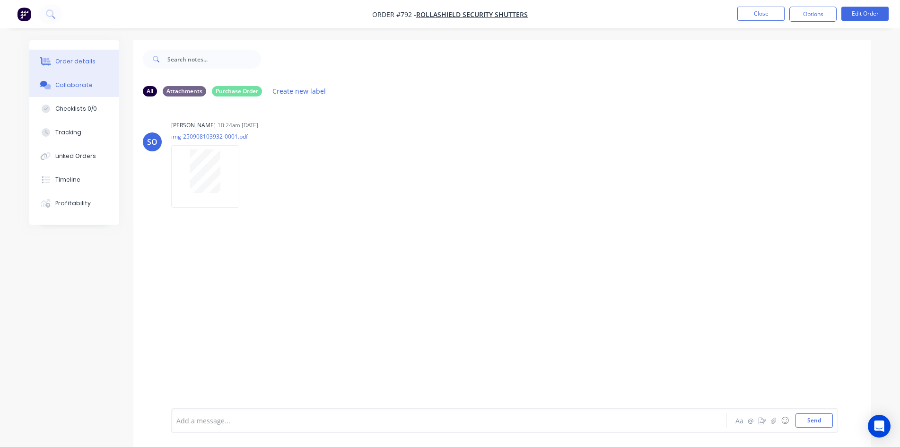
click at [61, 53] on button "Order details" at bounding box center [74, 62] width 90 height 24
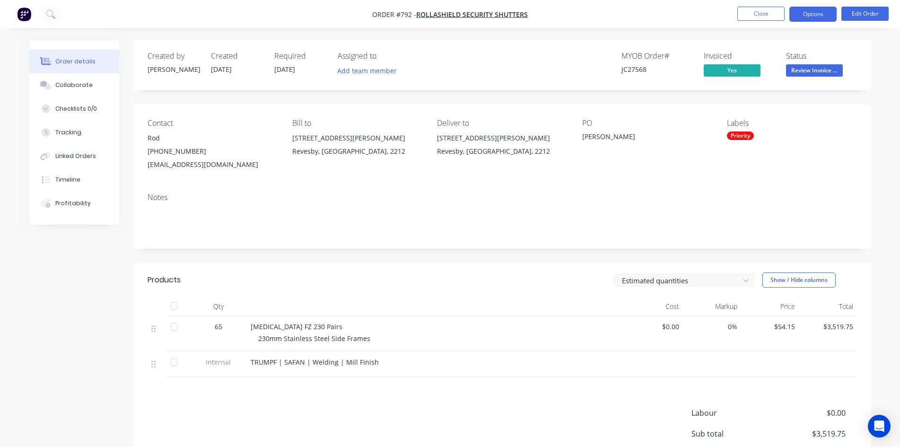
click at [815, 19] on button "Options" at bounding box center [813, 14] width 47 height 15
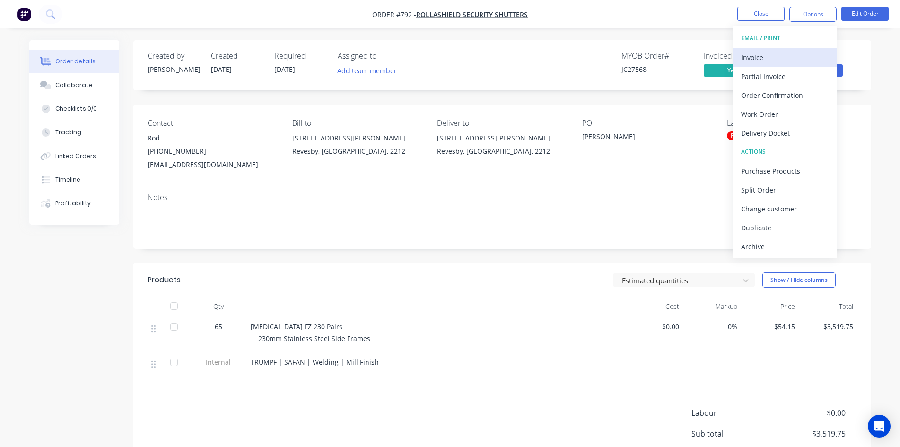
click at [785, 52] on div "Invoice" at bounding box center [784, 58] width 87 height 14
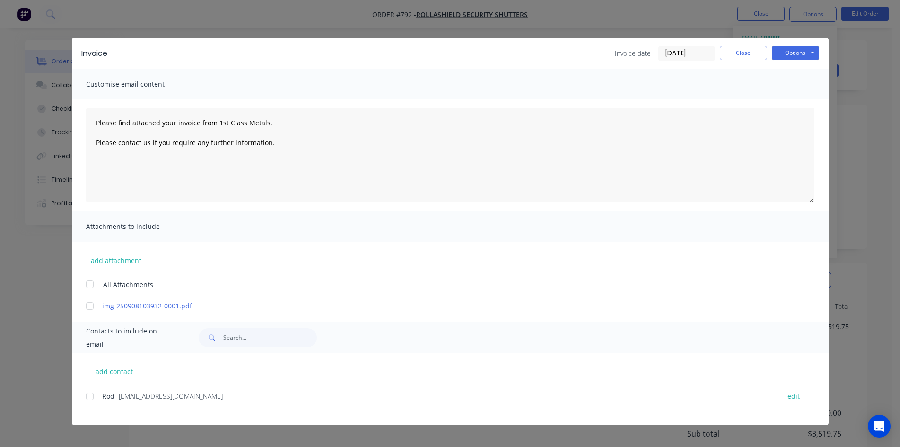
click at [89, 396] on div at bounding box center [89, 396] width 19 height 19
click at [801, 57] on button "Options" at bounding box center [795, 53] width 47 height 14
click at [805, 103] on button "Email" at bounding box center [802, 101] width 61 height 16
type textarea "Please find attached your invoice from 1st Class Metals. Please contact us if y…"
click at [748, 63] on div "Invoice Invoice date [DATE] Close Options Preview Print Email" at bounding box center [450, 53] width 757 height 31
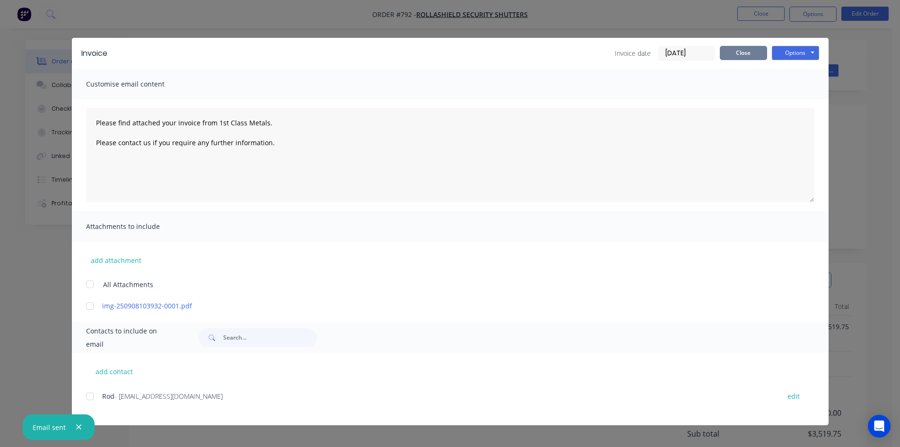
click at [742, 49] on button "Close" at bounding box center [743, 53] width 47 height 14
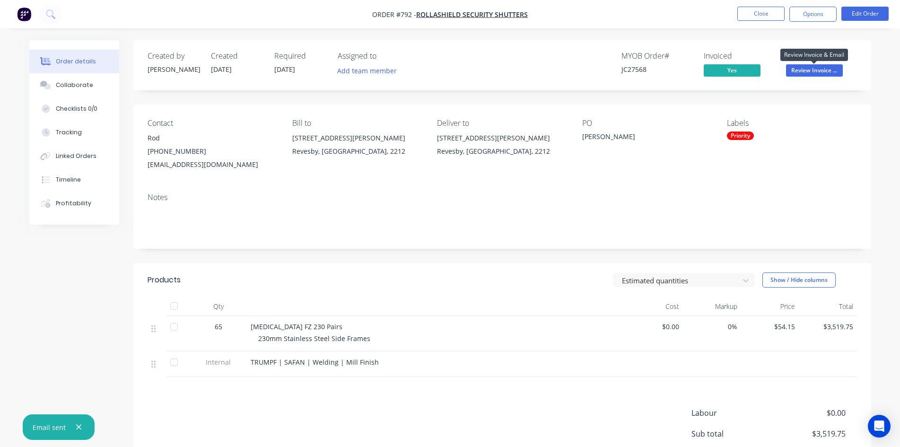
click at [806, 76] on span "Review Invoice ..." at bounding box center [814, 70] width 57 height 12
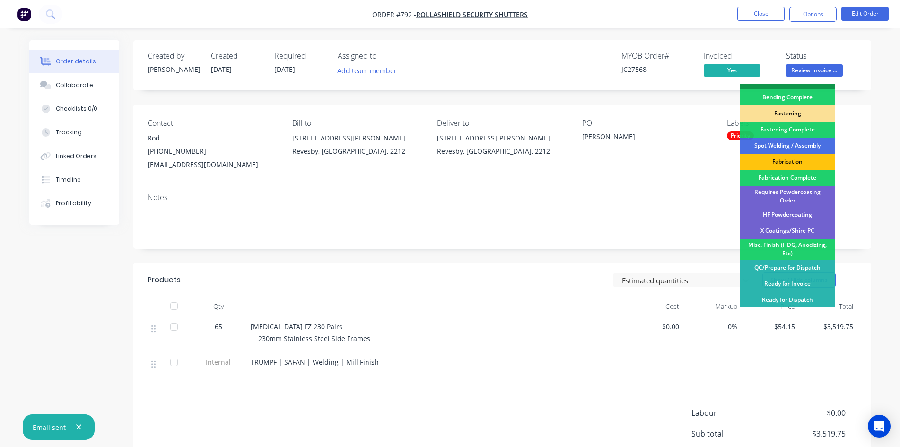
scroll to position [268, 0]
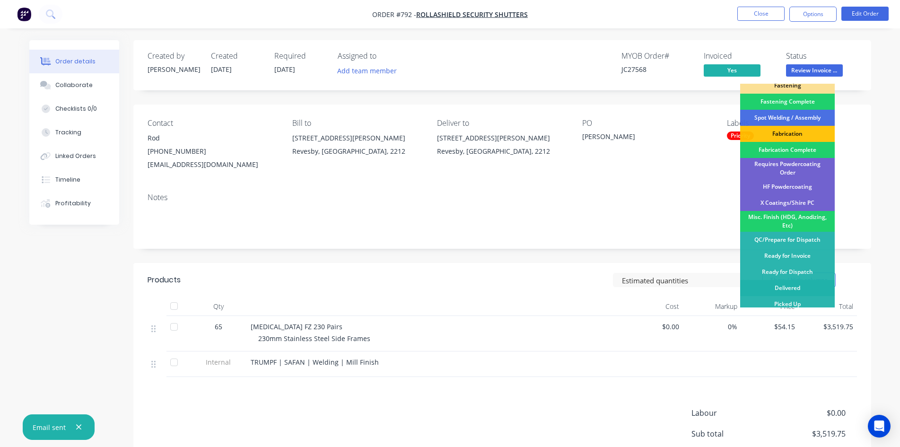
click at [781, 283] on div "Delivered" at bounding box center [787, 288] width 95 height 16
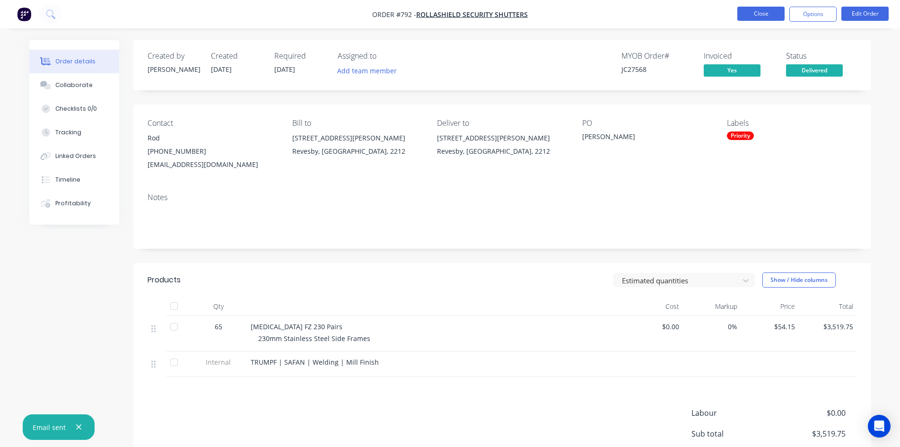
click at [755, 17] on button "Close" at bounding box center [761, 14] width 47 height 14
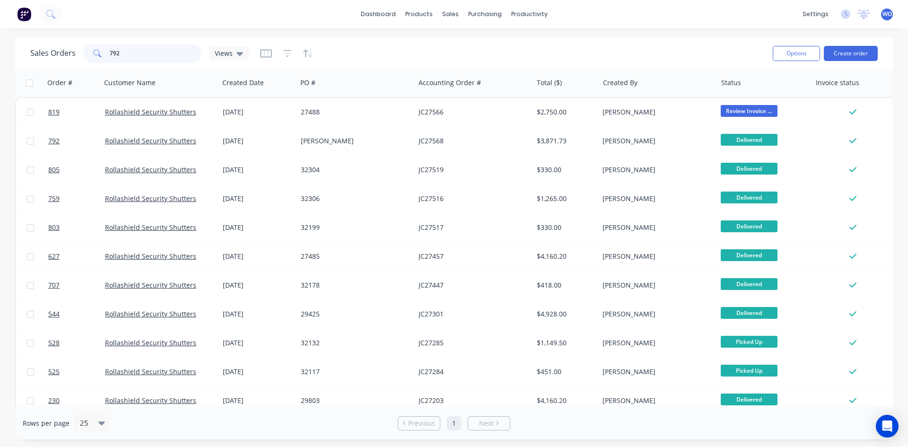
drag, startPoint x: 159, startPoint y: 54, endPoint x: 0, endPoint y: 53, distance: 159.0
click at [0, 53] on div "Sales Orders 792 Views Options Create order Order # Customer Name Created Date …" at bounding box center [454, 239] width 908 height 402
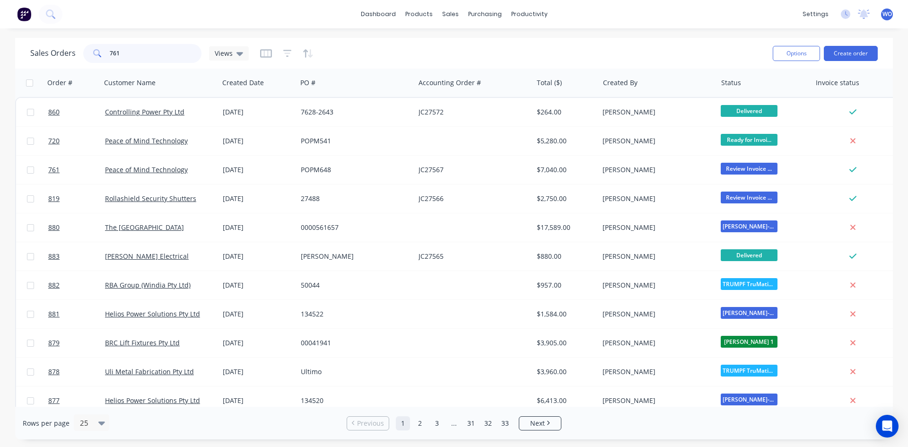
type input "761"
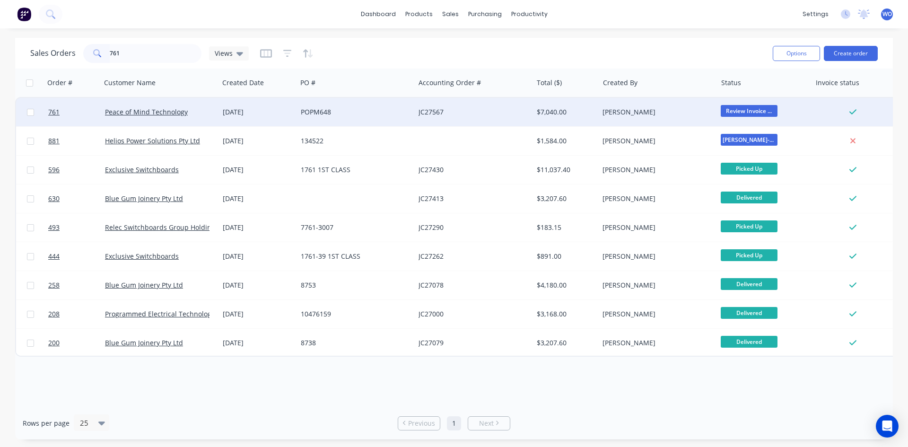
click at [387, 117] on div "POPM648" at bounding box center [356, 112] width 118 height 28
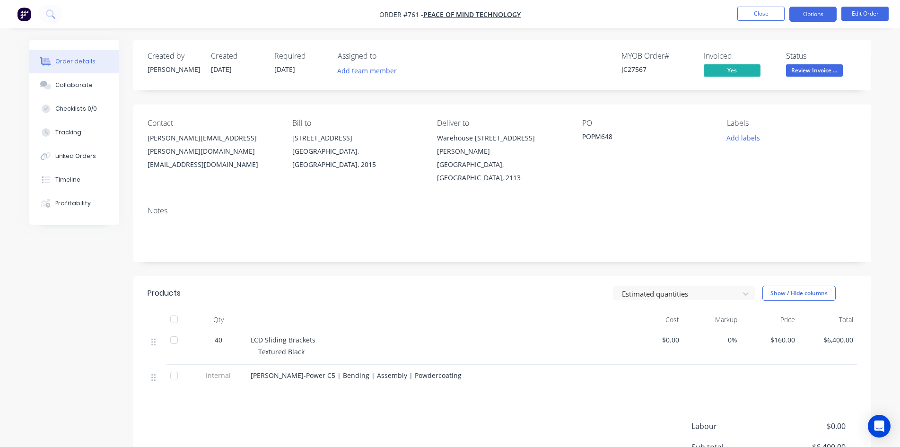
click at [796, 15] on button "Options" at bounding box center [813, 14] width 47 height 15
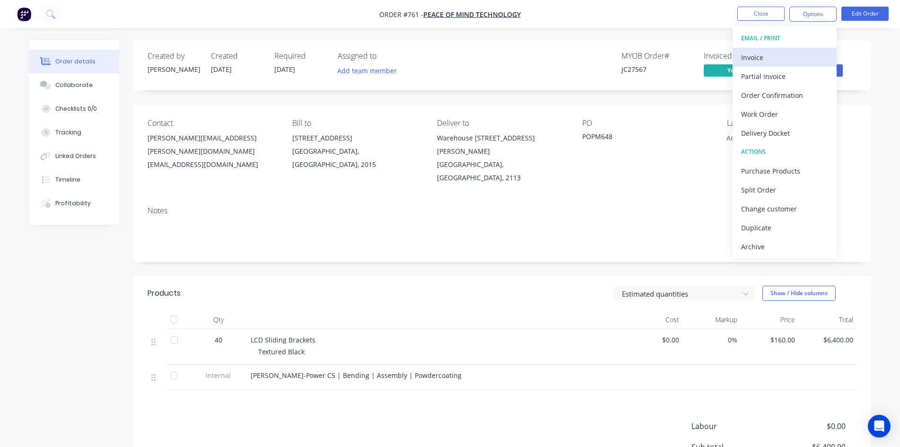
click at [755, 59] on div "Invoice" at bounding box center [784, 58] width 87 height 14
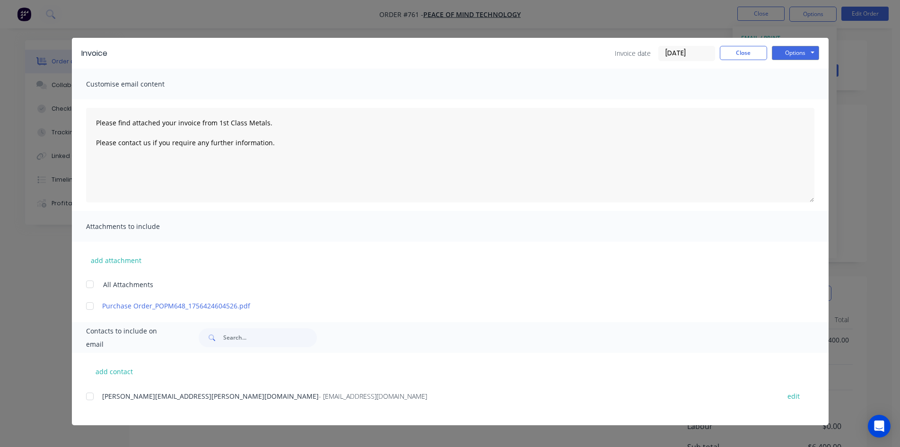
click at [89, 400] on div at bounding box center [89, 396] width 19 height 19
click at [791, 56] on button "Options" at bounding box center [795, 53] width 47 height 14
click at [803, 98] on button "Email" at bounding box center [802, 101] width 61 height 16
type textarea "Please find attached your invoice from 1st Class Metals. Please contact us if y…"
click at [736, 60] on button "Close" at bounding box center [743, 53] width 47 height 14
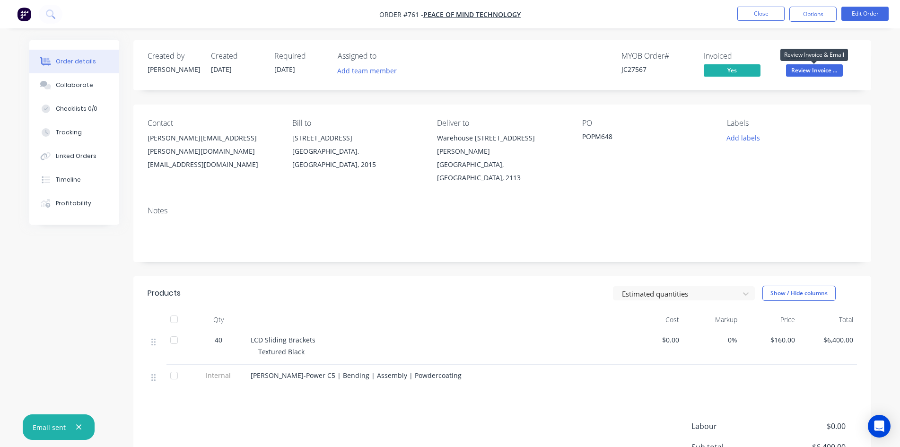
click at [805, 71] on span "Review Invoice ..." at bounding box center [814, 70] width 57 height 12
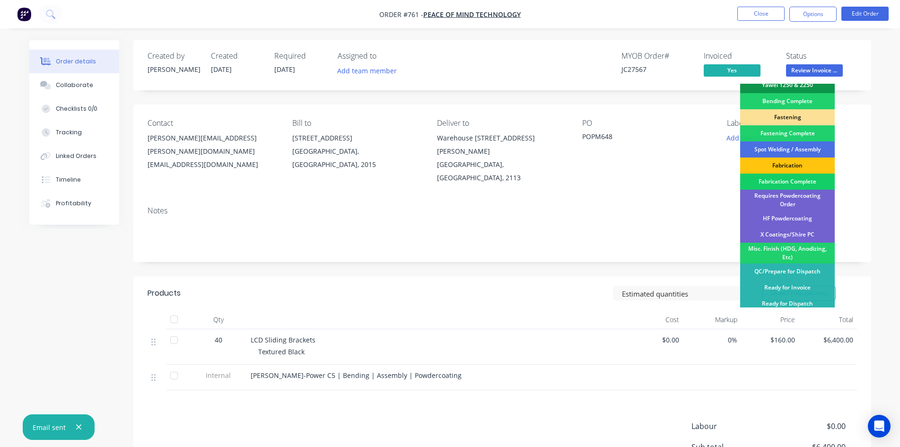
scroll to position [268, 0]
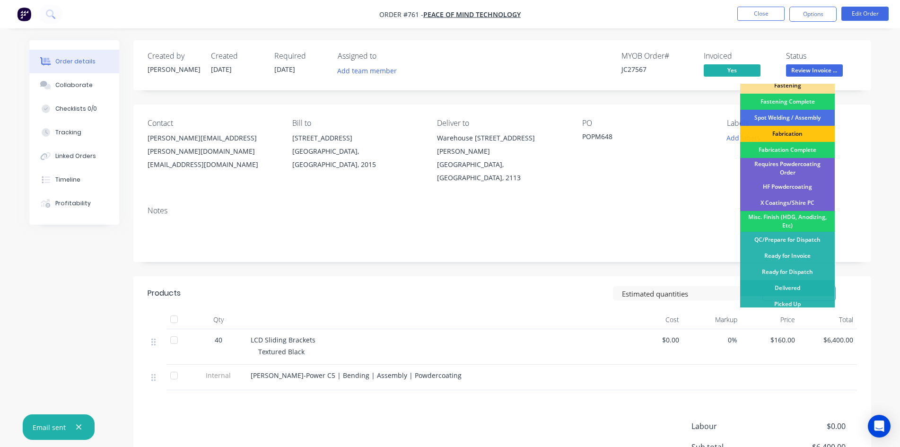
click at [788, 285] on div "Delivered" at bounding box center [787, 288] width 95 height 16
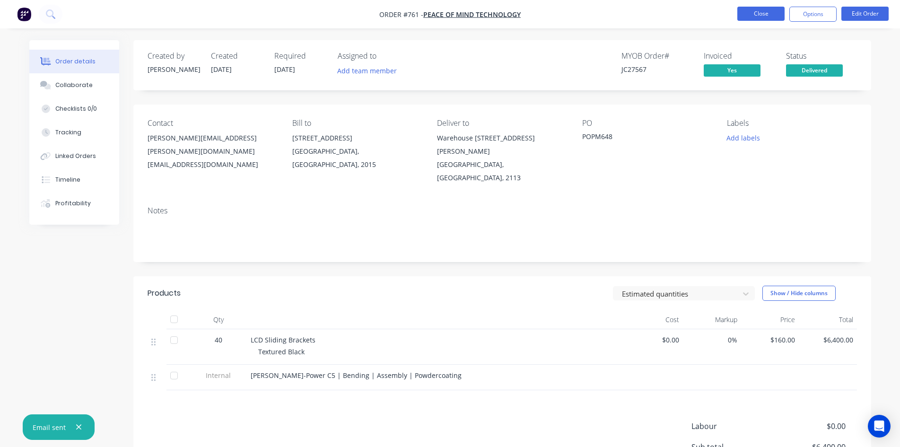
click at [758, 12] on button "Close" at bounding box center [761, 14] width 47 height 14
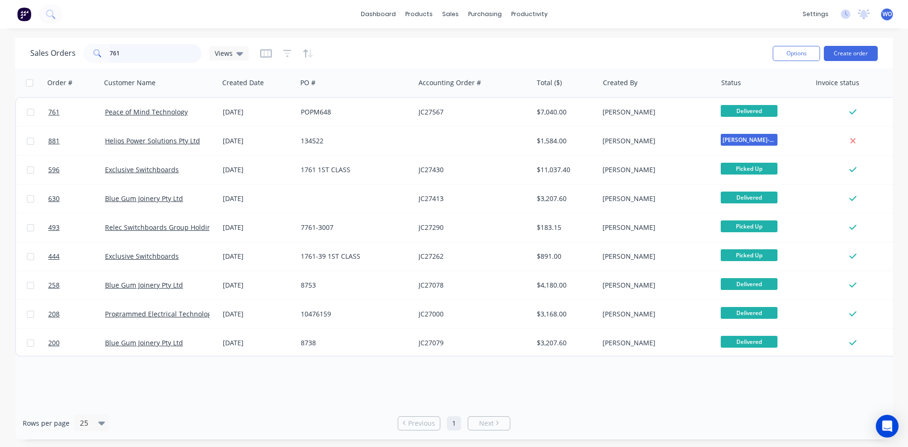
click at [97, 52] on div "761" at bounding box center [142, 53] width 118 height 19
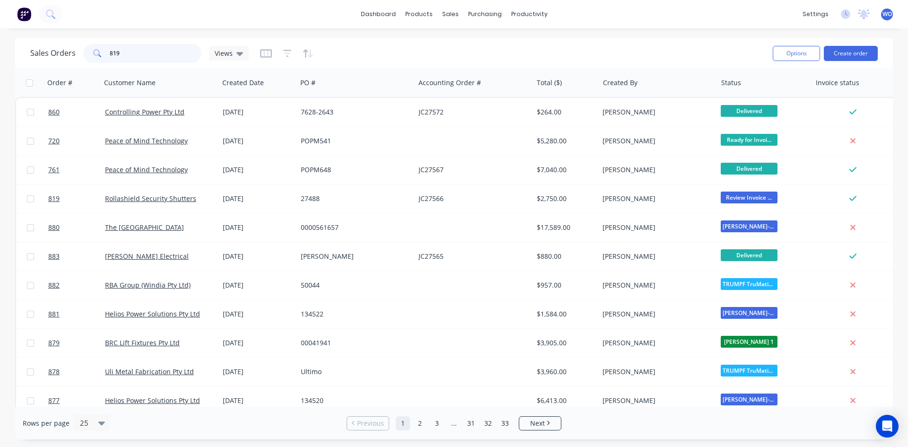
type input "819"
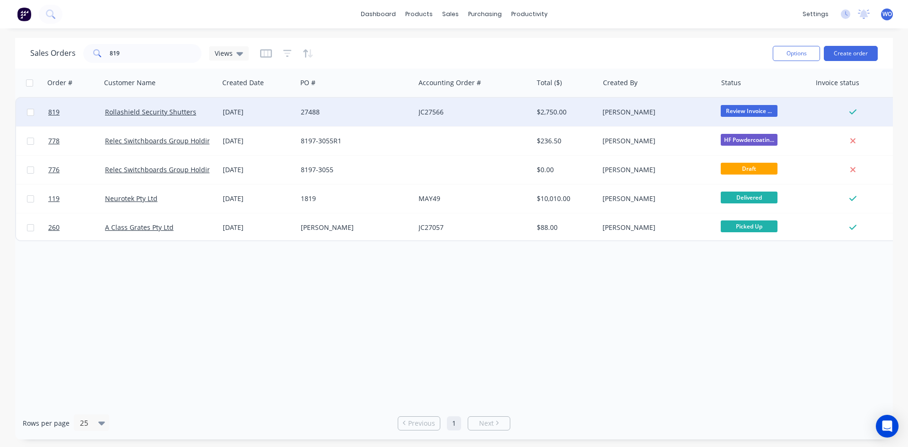
click at [317, 123] on div "27488" at bounding box center [356, 112] width 118 height 28
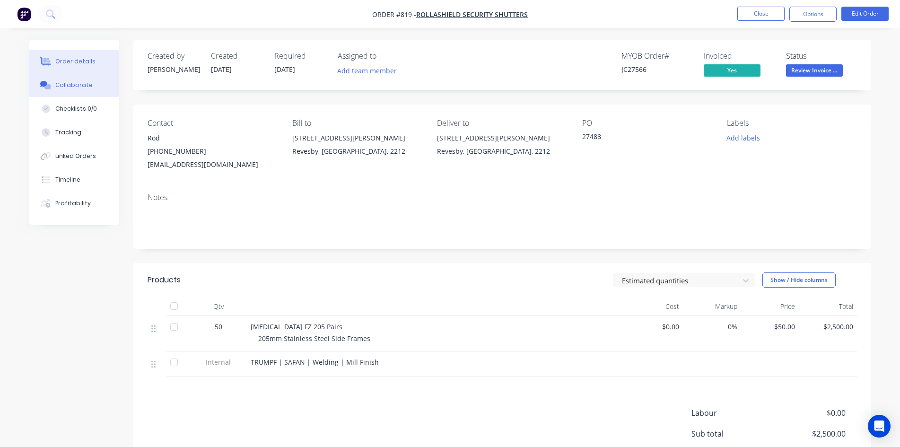
click at [93, 89] on button "Collaborate" at bounding box center [74, 85] width 90 height 24
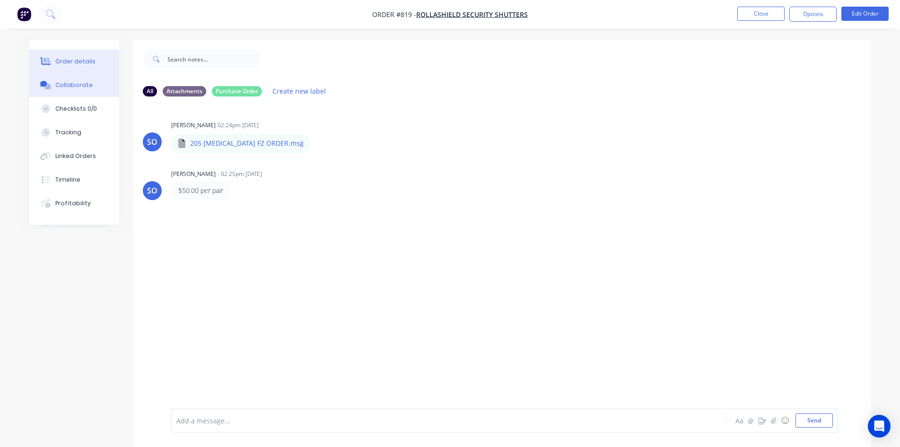
click at [94, 62] on button "Order details" at bounding box center [74, 62] width 90 height 24
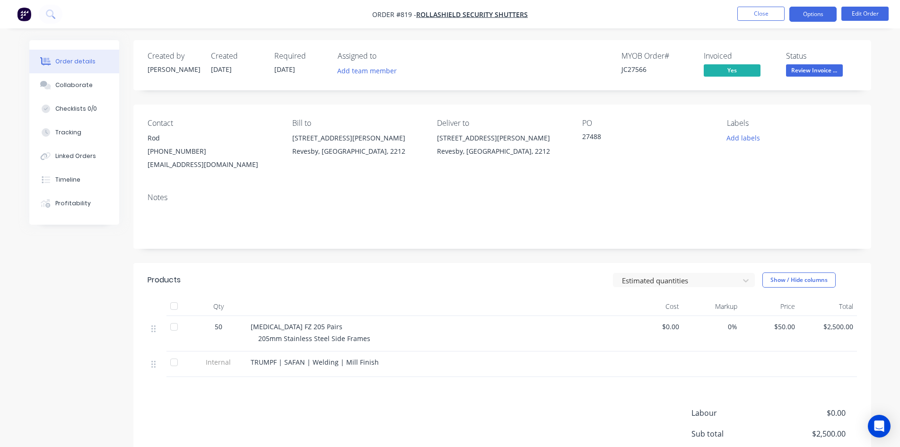
click at [829, 10] on button "Options" at bounding box center [813, 14] width 47 height 15
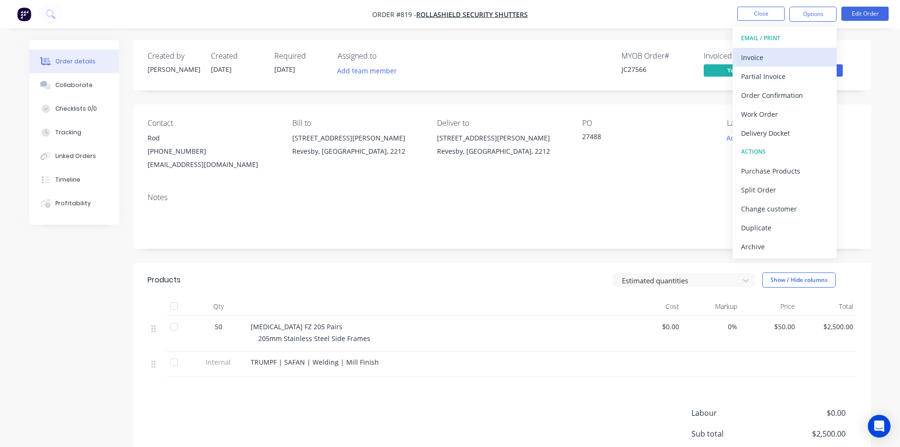
click at [764, 54] on div "Invoice" at bounding box center [784, 58] width 87 height 14
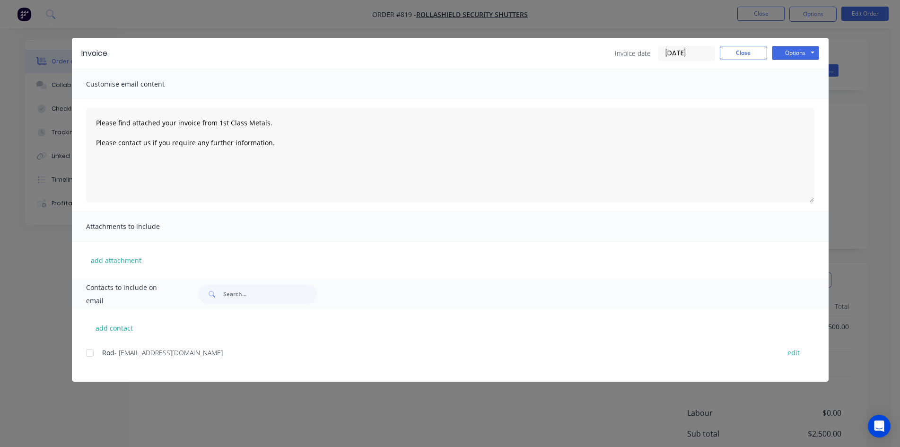
click at [96, 350] on div at bounding box center [89, 352] width 19 height 19
click at [788, 54] on button "Options" at bounding box center [795, 53] width 47 height 14
click at [819, 106] on button "Email" at bounding box center [802, 101] width 61 height 16
type textarea "Please find attached your invoice from 1st Class Metals. Please contact us if y…"
click at [737, 58] on button "Close" at bounding box center [743, 53] width 47 height 14
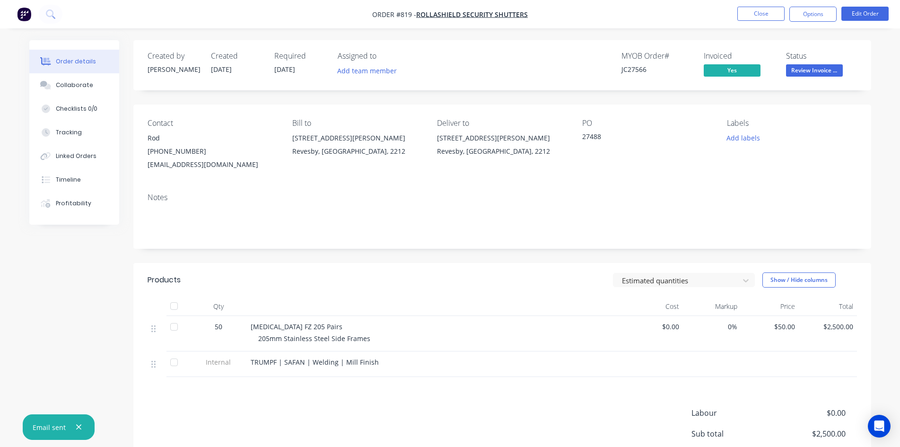
click at [817, 76] on span "Review Invoice ..." at bounding box center [814, 70] width 57 height 12
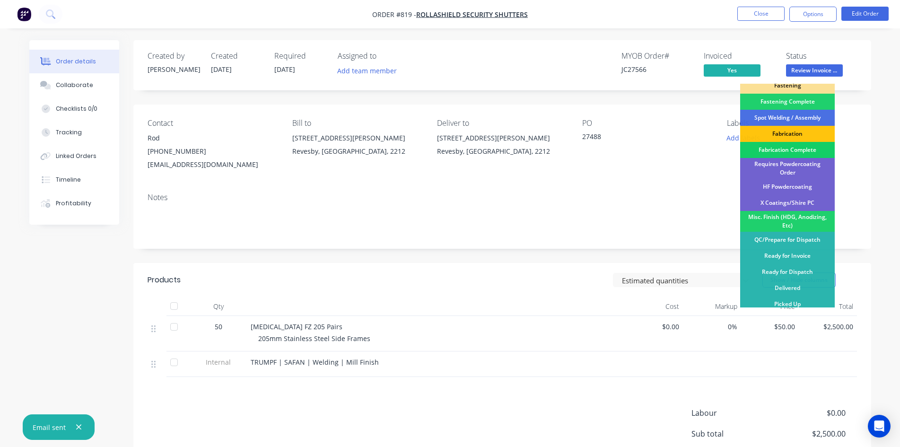
scroll to position [98, 0]
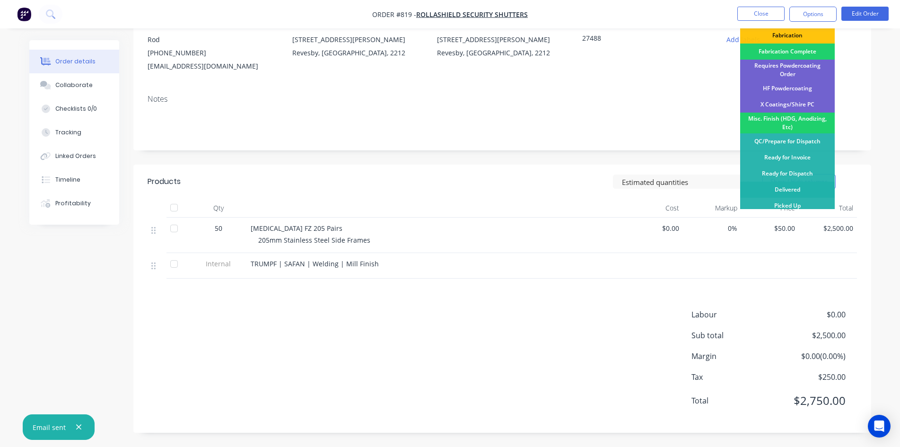
click at [794, 186] on div "Delivered" at bounding box center [787, 190] width 95 height 16
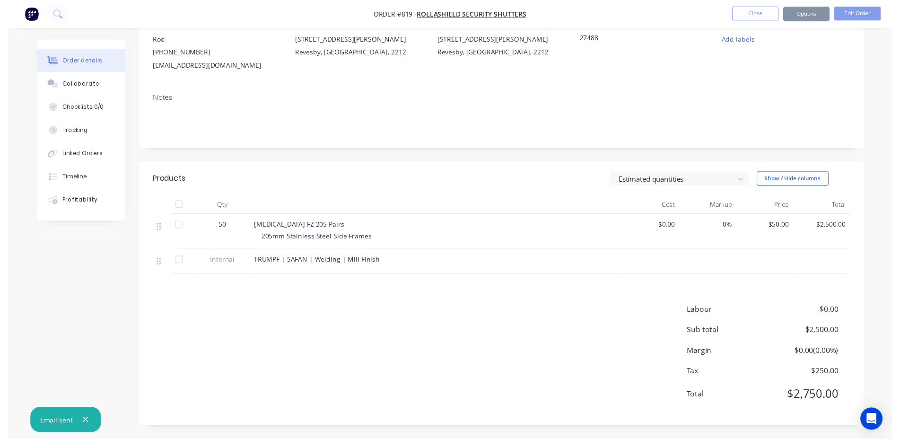
scroll to position [0, 0]
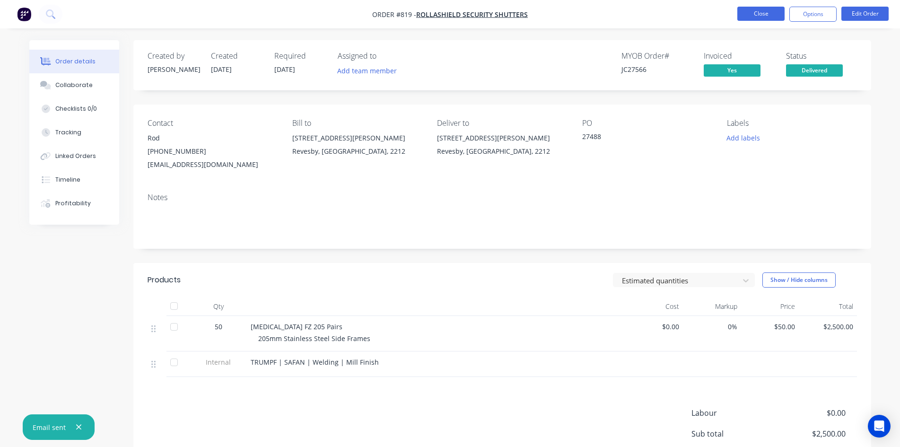
click at [756, 11] on button "Close" at bounding box center [761, 14] width 47 height 14
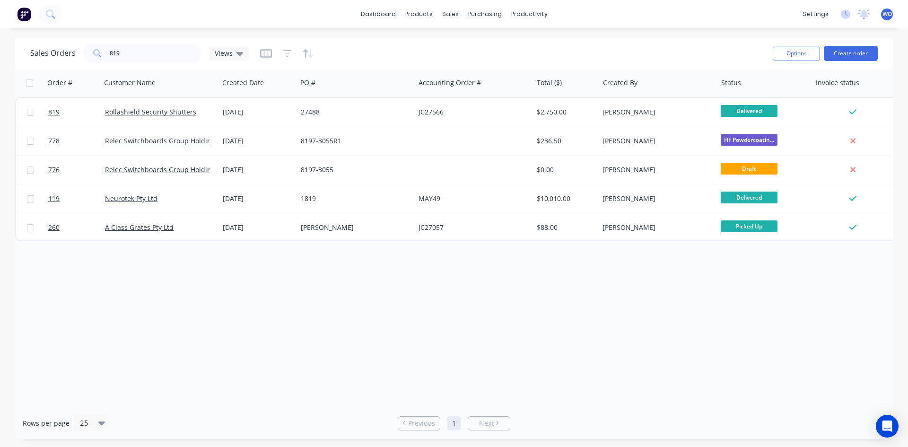
click at [31, 11] on img at bounding box center [24, 14] width 14 height 14
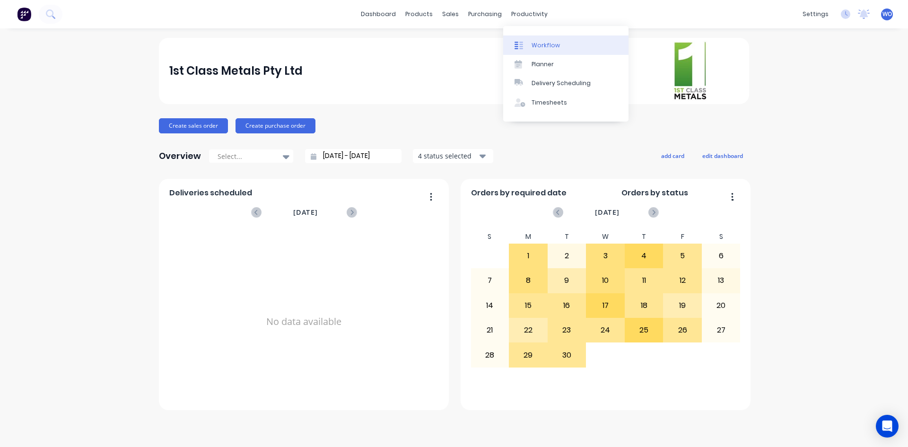
click at [549, 47] on div "Workflow" at bounding box center [546, 45] width 28 height 9
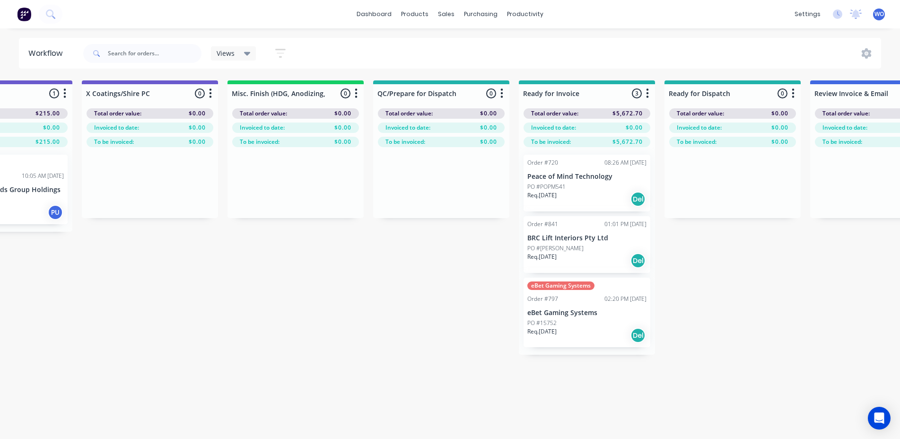
scroll to position [0, 3482]
